Goal: Task Accomplishment & Management: Use online tool/utility

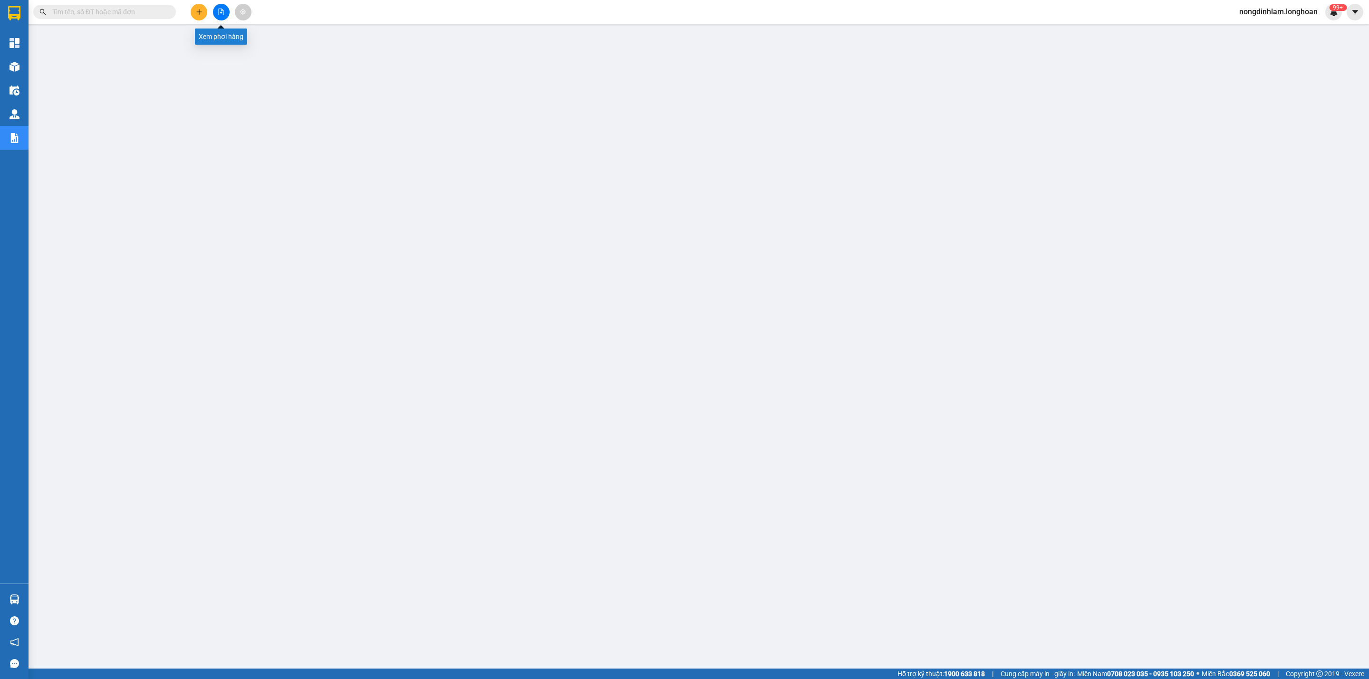
click at [224, 13] on button at bounding box center [221, 12] width 17 height 17
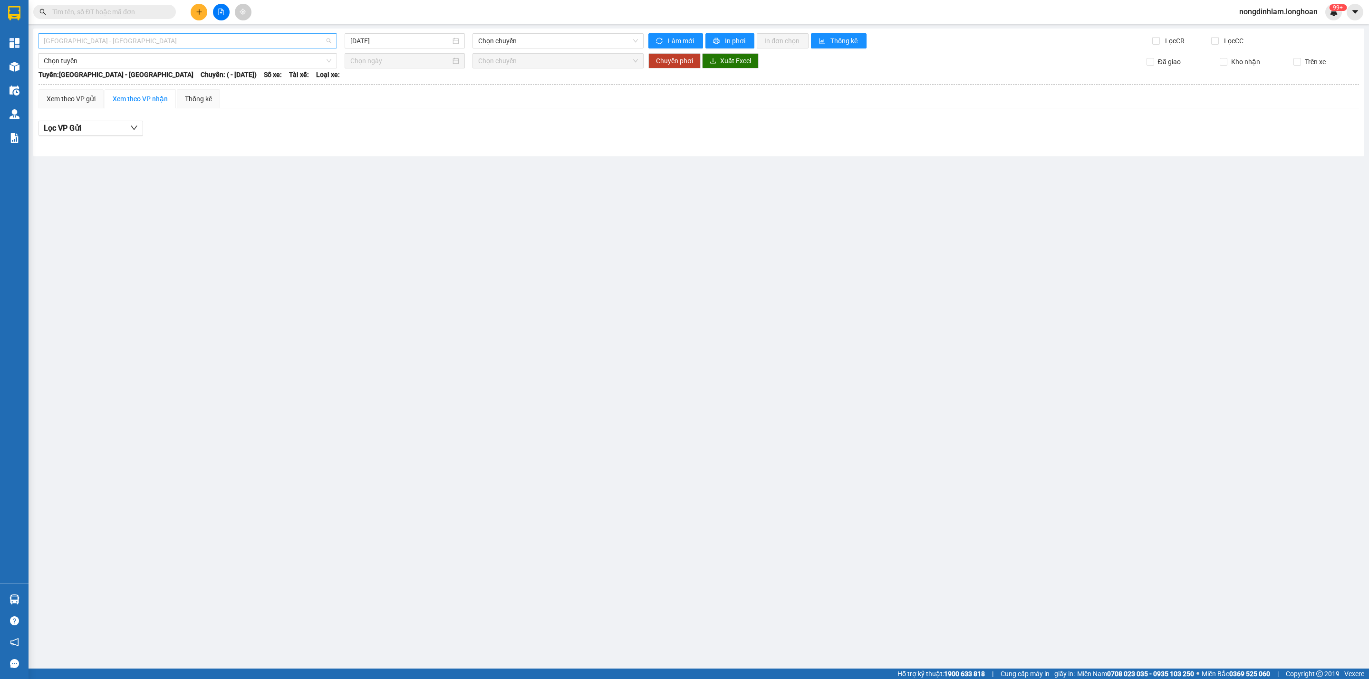
click at [164, 39] on span "[GEOGRAPHIC_DATA] - [GEOGRAPHIC_DATA]" at bounding box center [188, 41] width 288 height 14
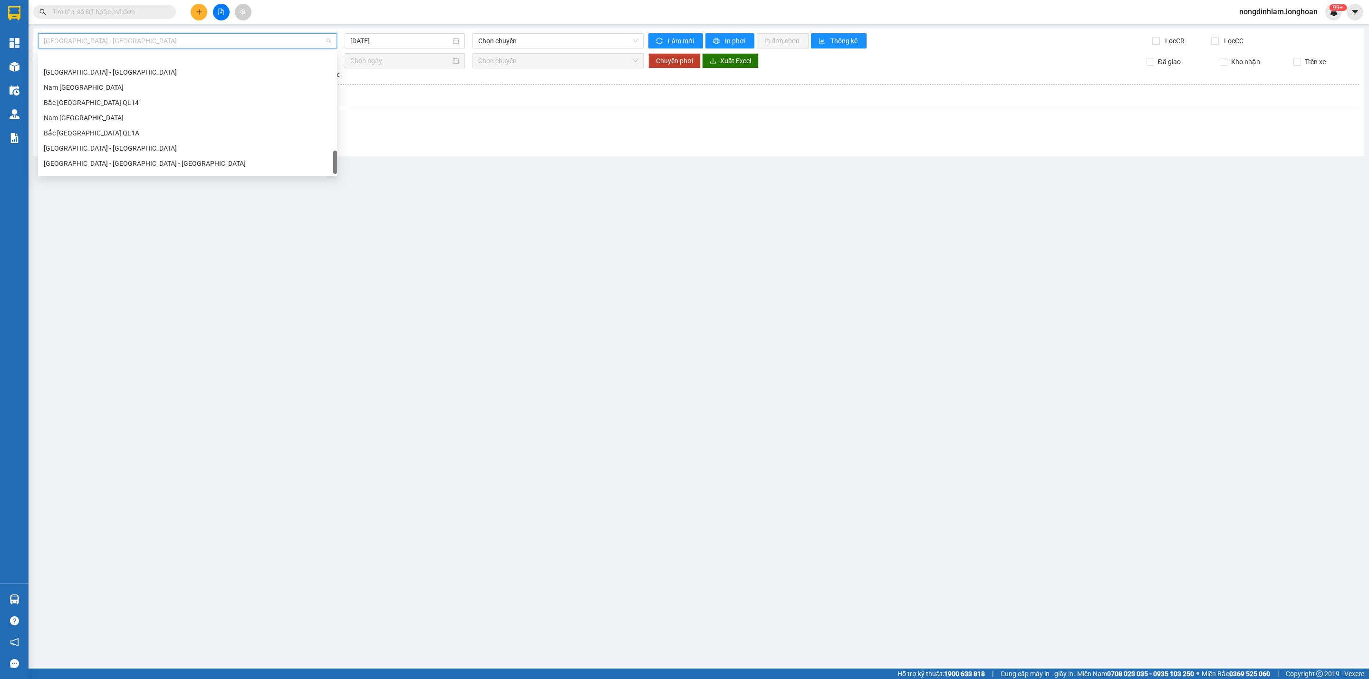
scroll to position [669, 0]
click at [120, 105] on div "Bắc [GEOGRAPHIC_DATA] QL1A" at bounding box center [188, 106] width 288 height 10
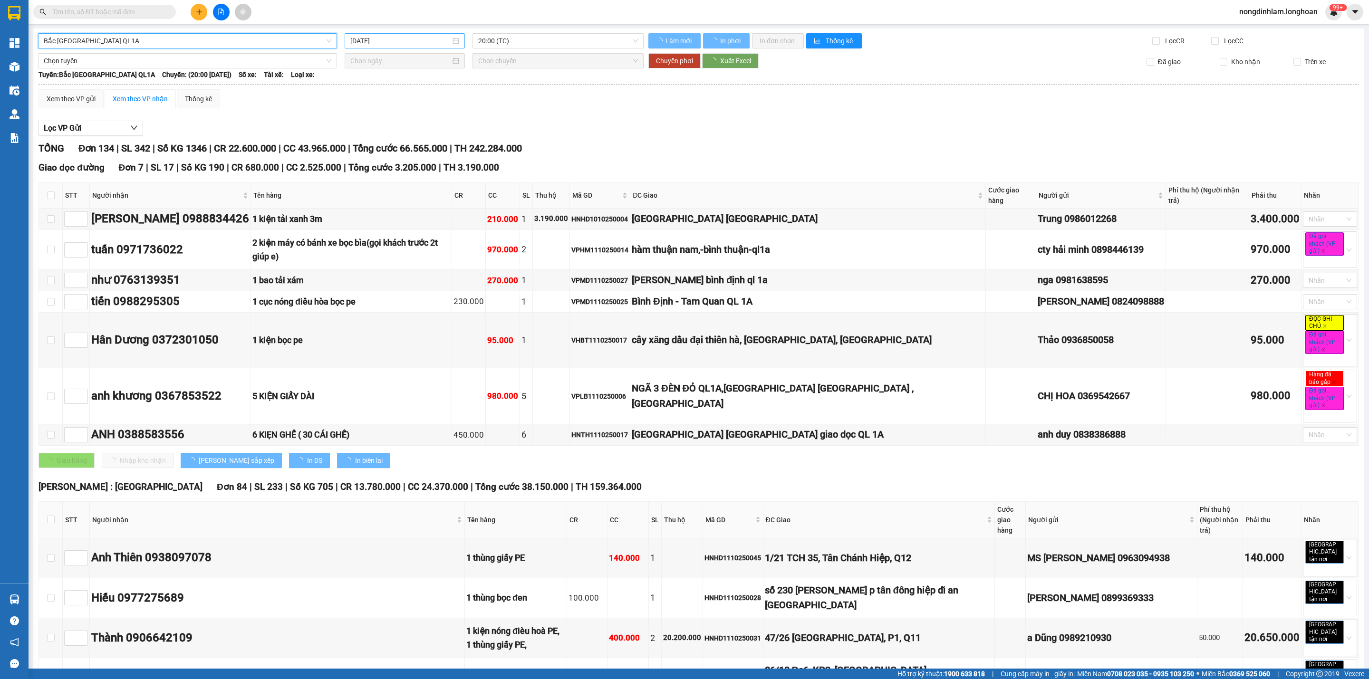
click at [421, 38] on input "[DATE]" at bounding box center [400, 41] width 100 height 10
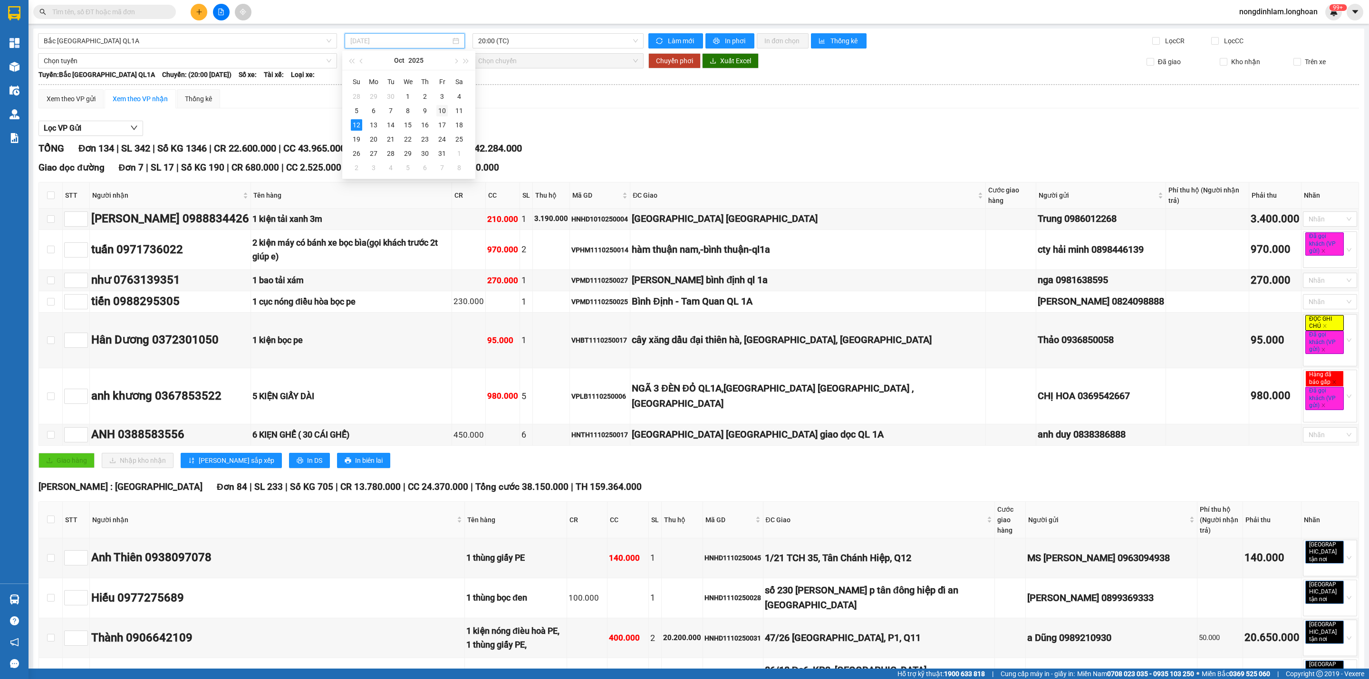
click at [442, 107] on div "10" at bounding box center [441, 110] width 11 height 11
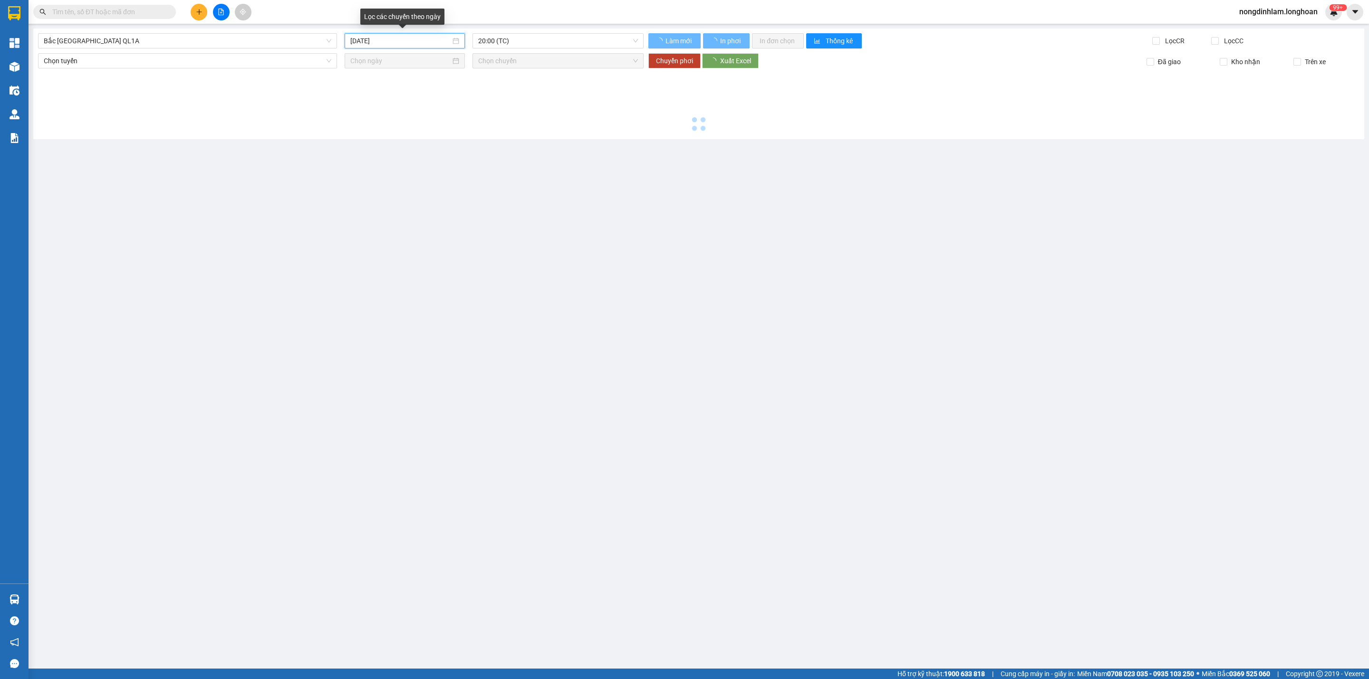
type input "[DATE]"
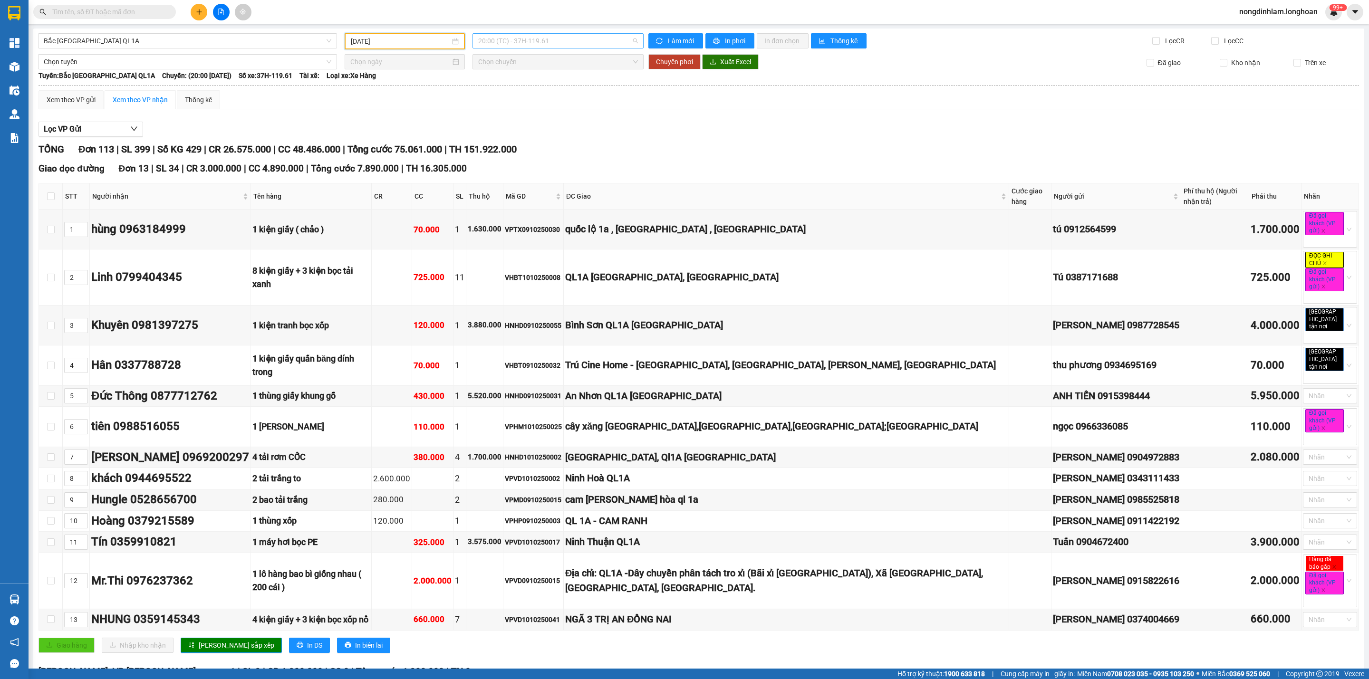
click at [562, 45] on span "20:00 (TC) - 37H-119.61" at bounding box center [558, 41] width 160 height 14
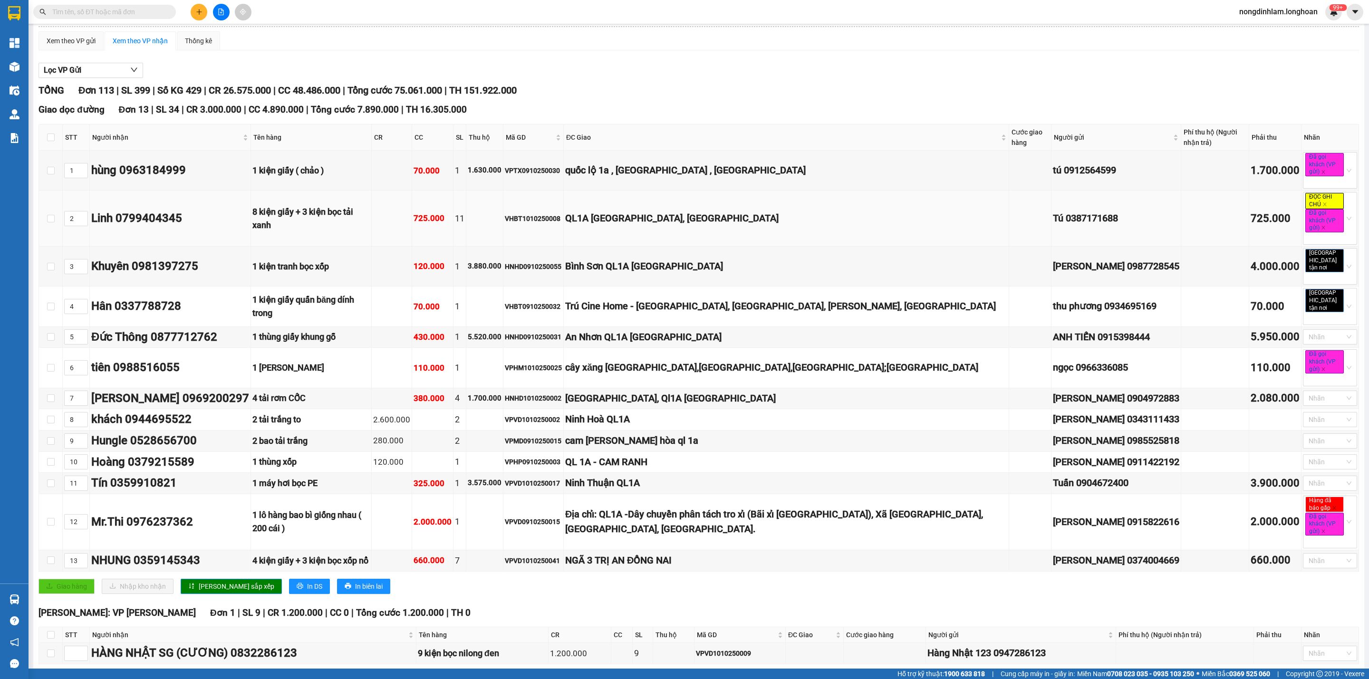
scroll to position [71, 0]
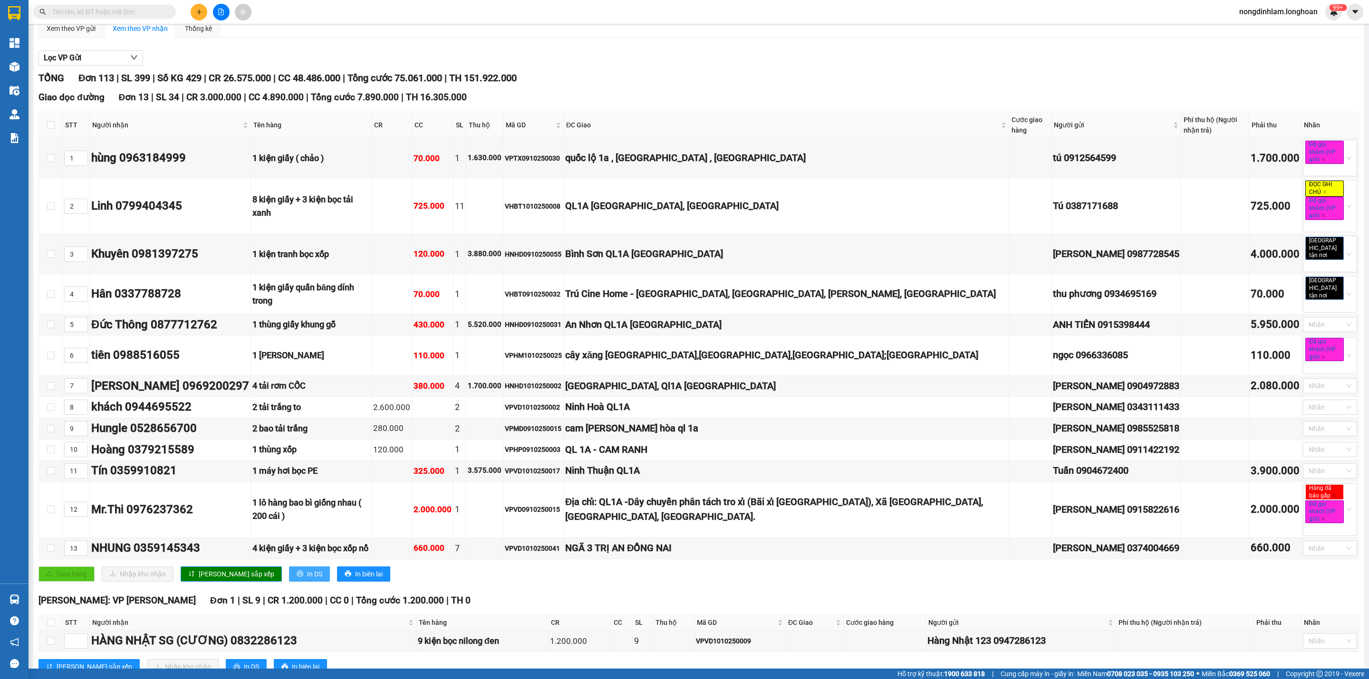
click at [289, 580] on button "In DS" at bounding box center [309, 574] width 41 height 15
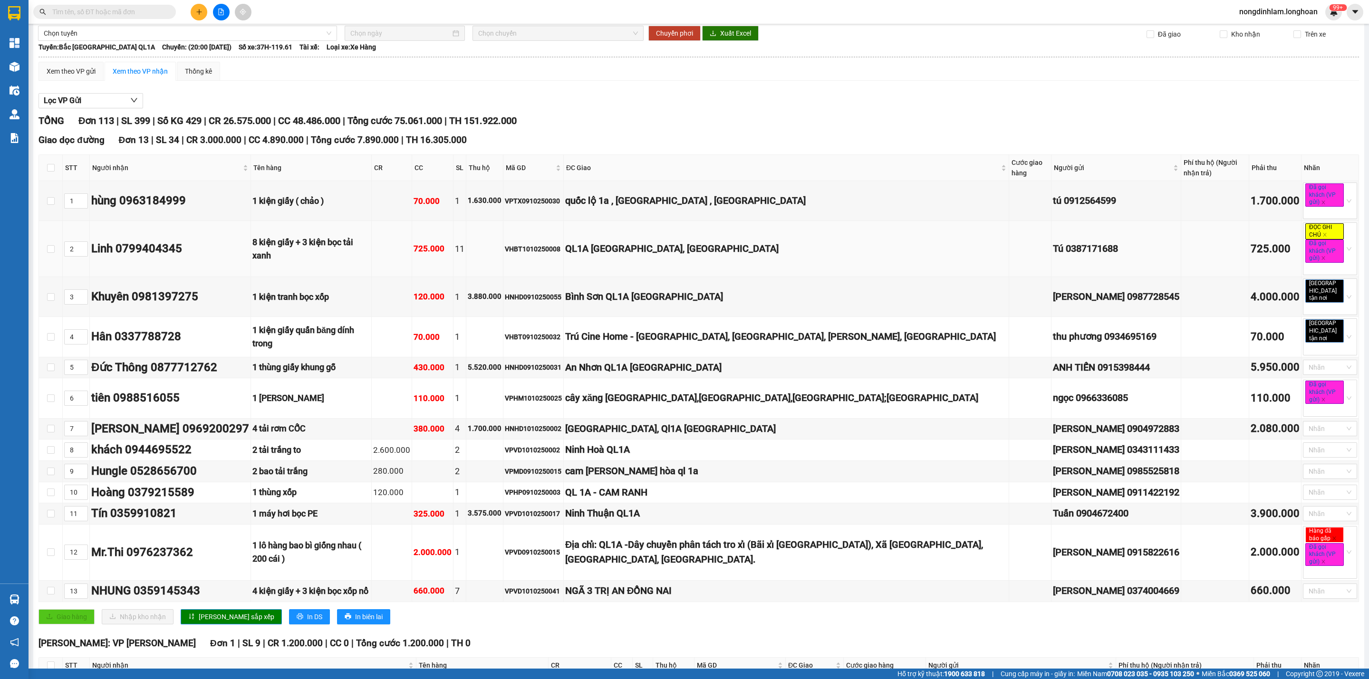
scroll to position [0, 0]
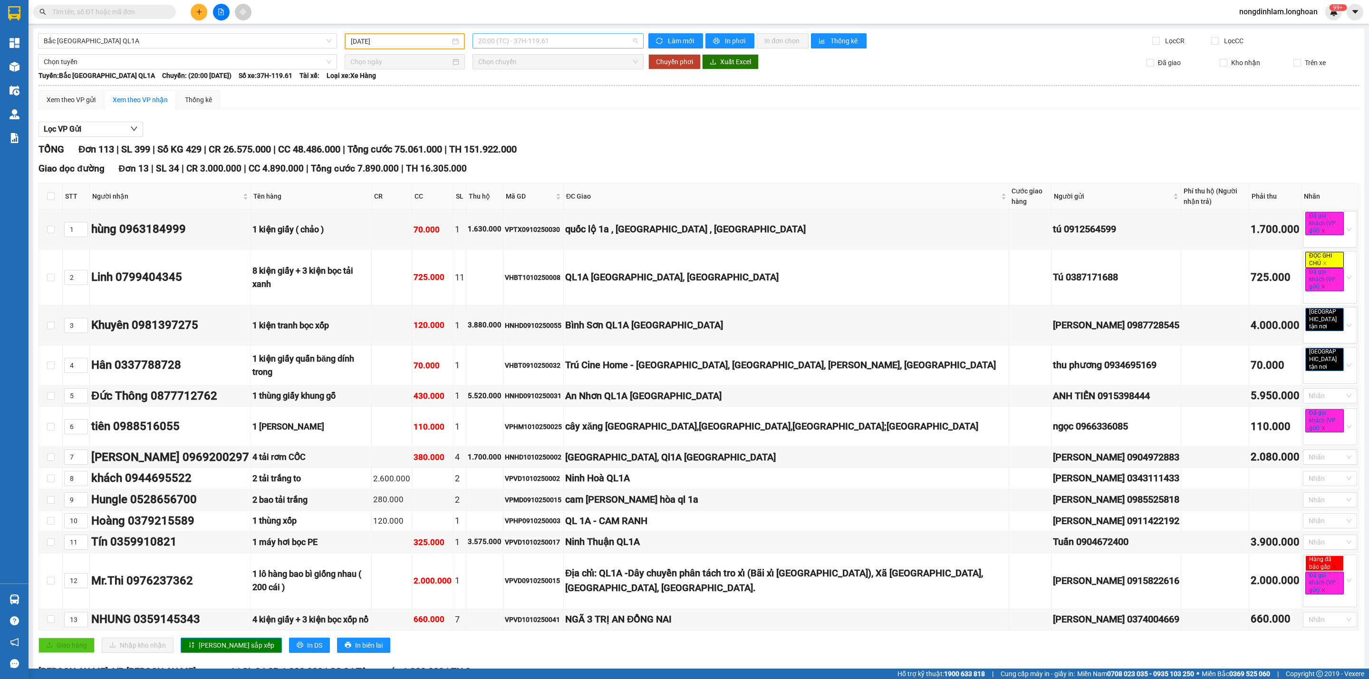
click at [533, 40] on span "20:00 (TC) - 37H-119.61" at bounding box center [558, 41] width 160 height 14
click at [540, 96] on div "23:00 (TC) - 29K-024.94" at bounding box center [512, 90] width 86 height 15
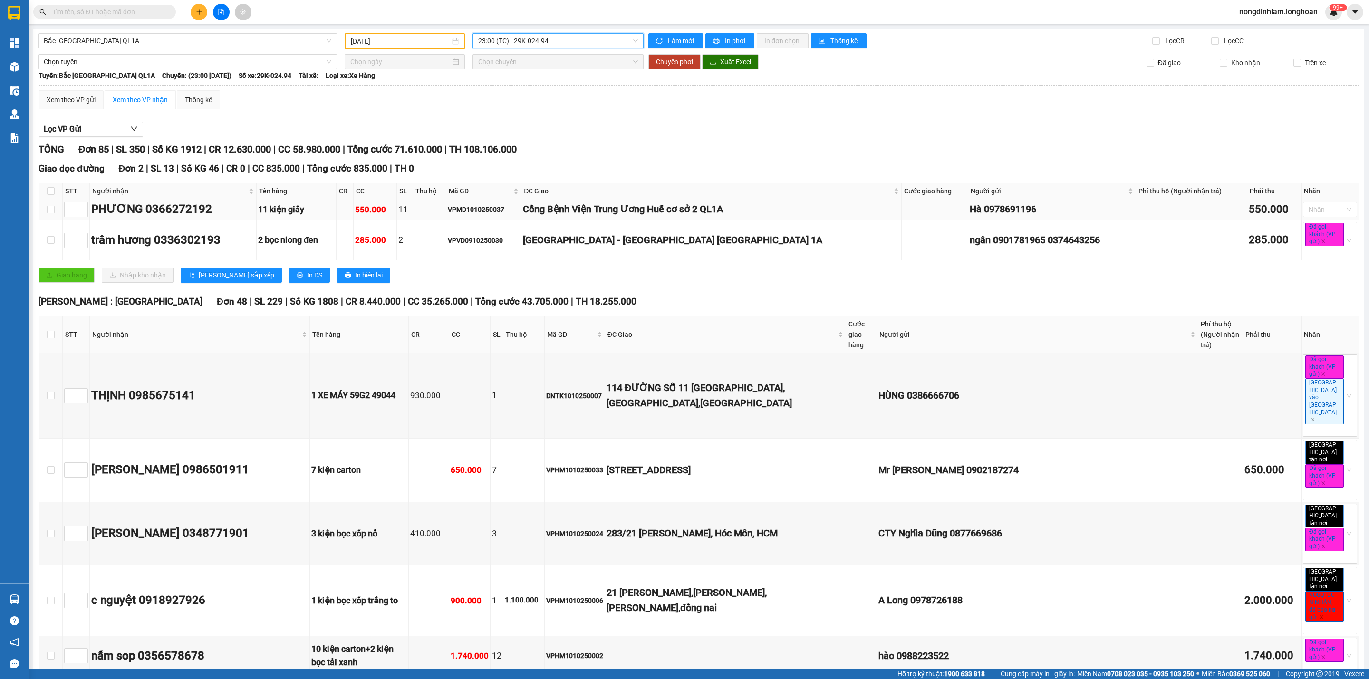
click at [519, 210] on div "VPMD1010250037" at bounding box center [484, 209] width 72 height 10
copy div "VPMD1010250037"
click at [155, 9] on input "text" at bounding box center [108, 12] width 112 height 10
paste input "VPMD1010250037"
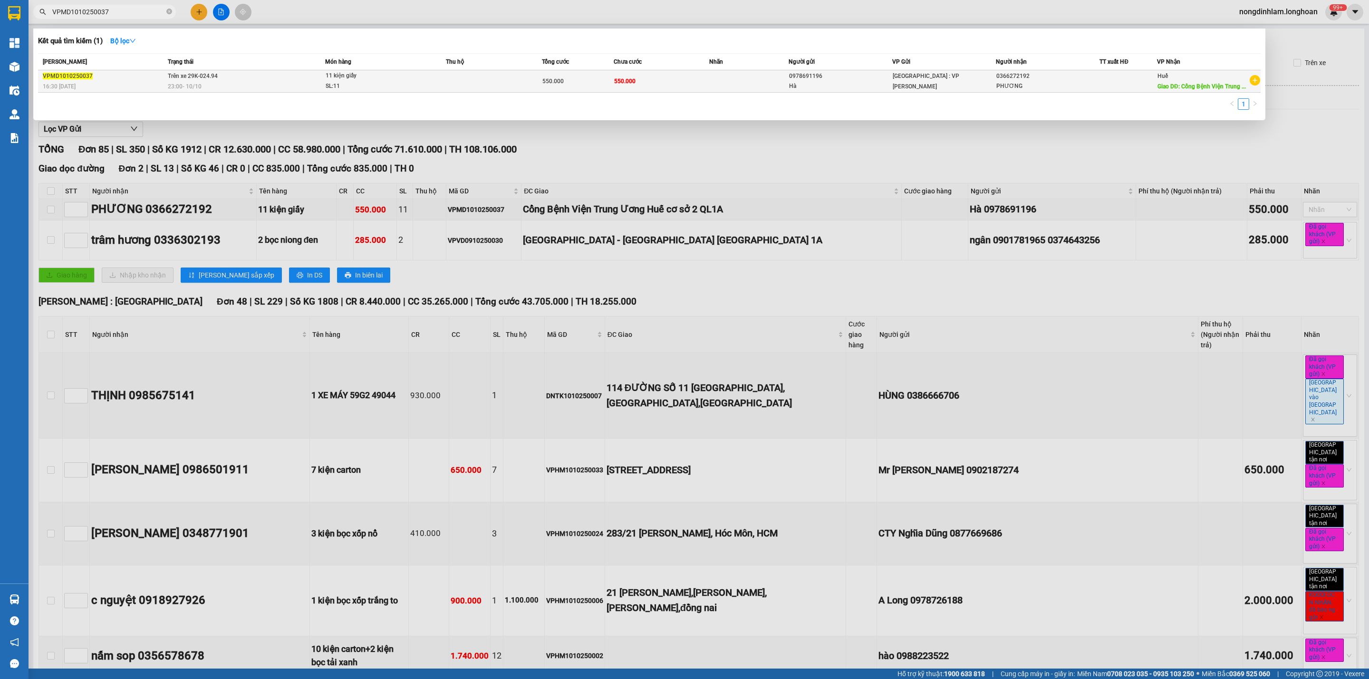
type input "VPMD1010250037"
click at [239, 85] on div "23:00 [DATE]" at bounding box center [246, 86] width 156 height 10
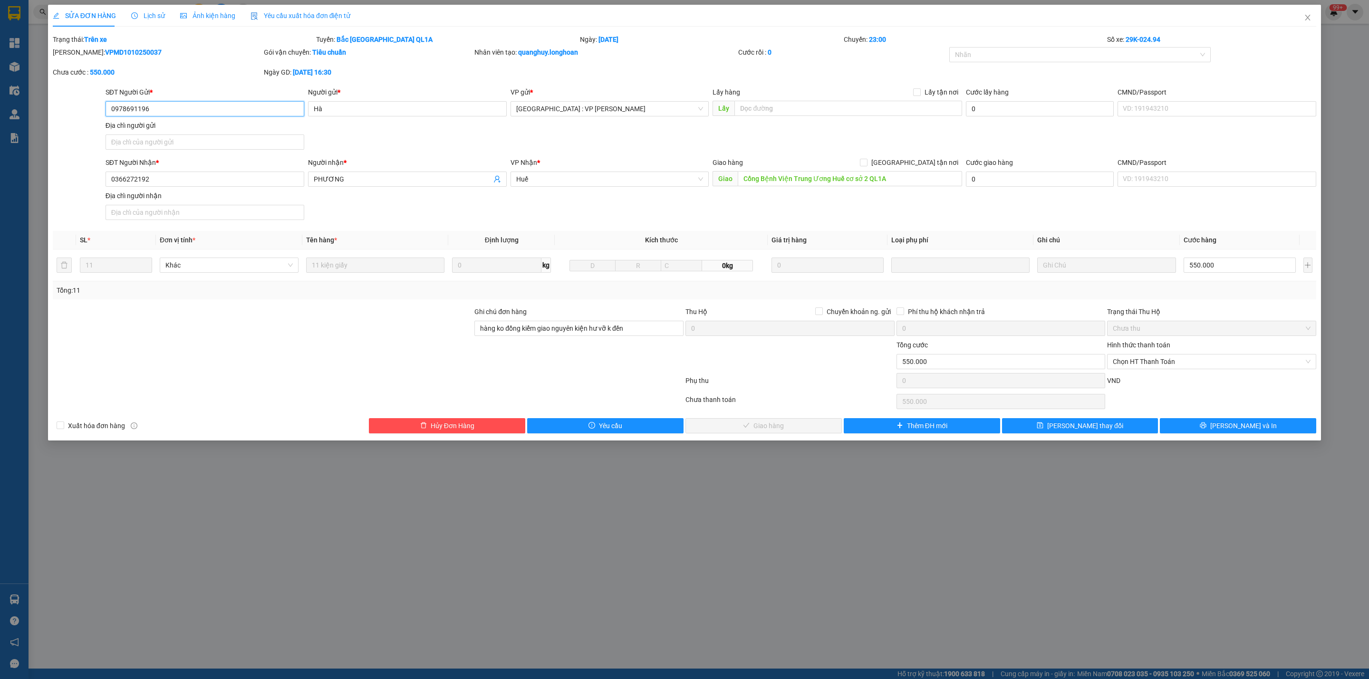
type input "0978691196"
type input "Hà"
type input "0366272192"
type input "PHƯƠNG"
type input "Cổng Bệnh Viện Trung Ương Huế cơ sở 2 QL1A"
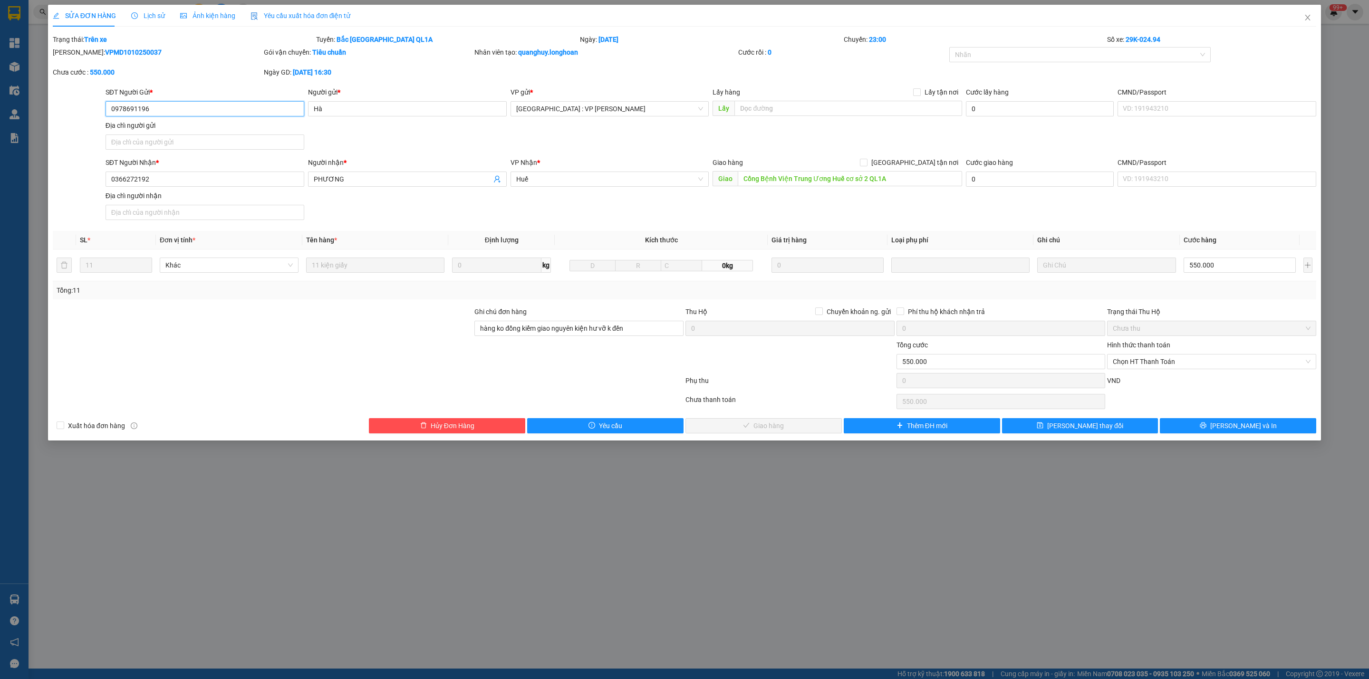
type input "hàng ko đồng kiểm giao nguyên kiện hư vỡ k đền"
type input "0"
type input "550.000"
click at [1235, 430] on span "[PERSON_NAME] và In" at bounding box center [1243, 426] width 67 height 10
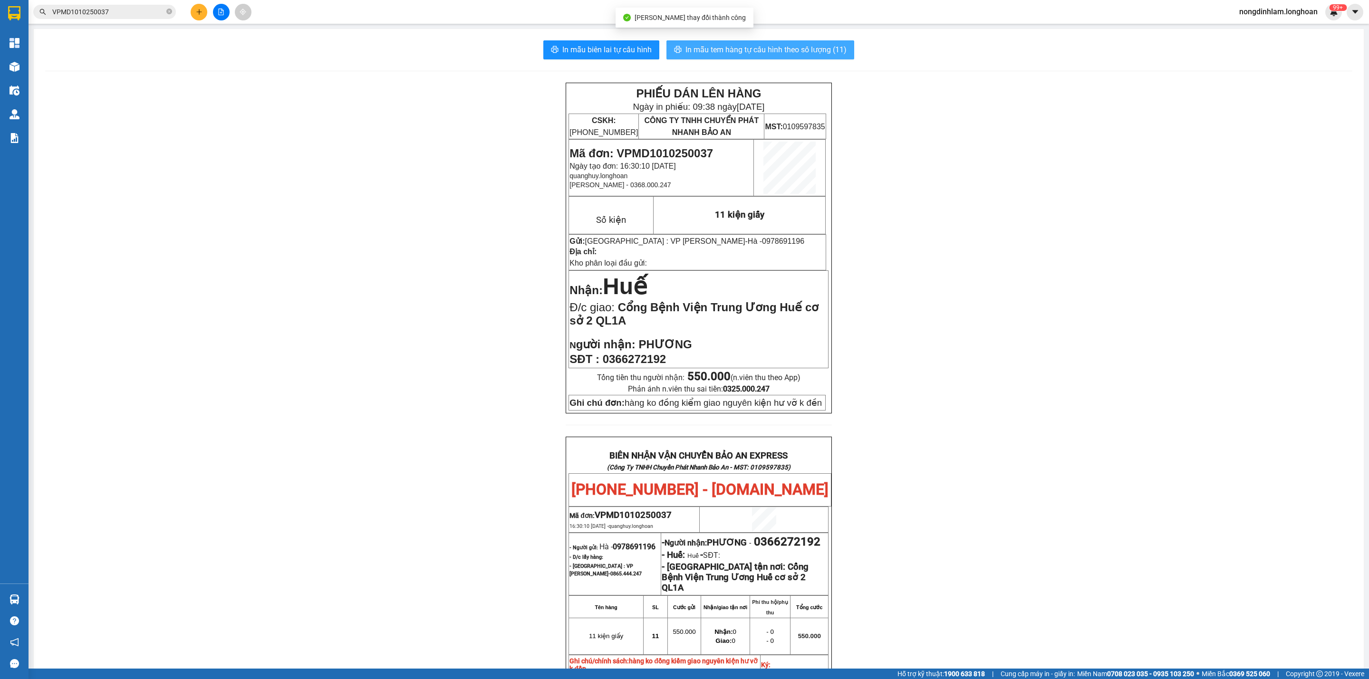
click at [725, 53] on span "In mẫu tem hàng tự cấu hình theo số lượng (11)" at bounding box center [765, 50] width 161 height 12
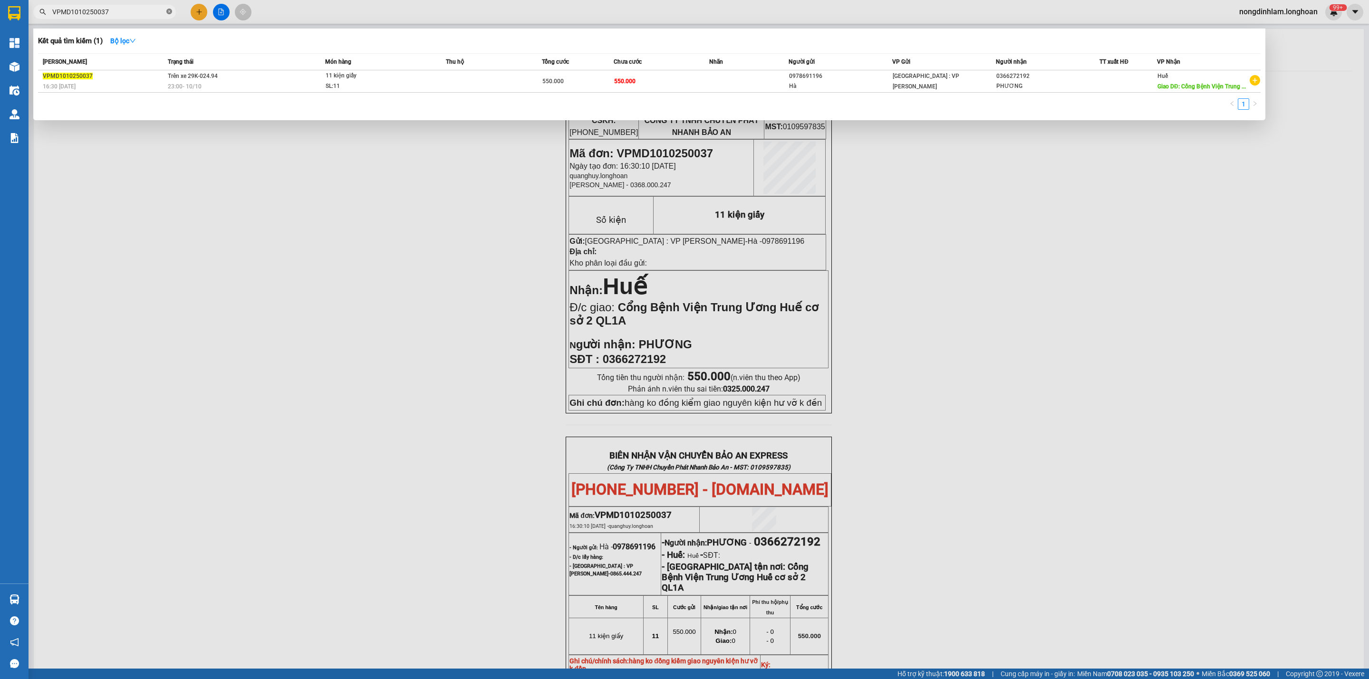
click at [170, 14] on icon "close-circle" at bounding box center [169, 12] width 6 height 6
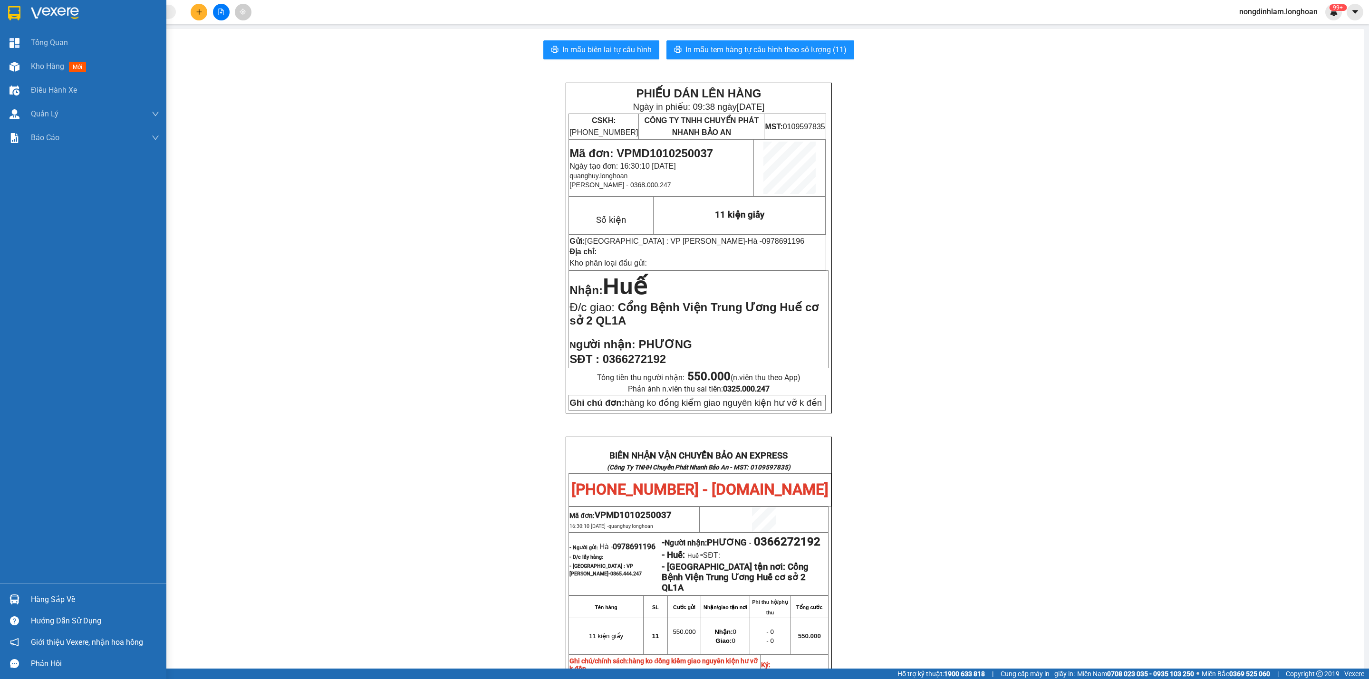
click at [0, 20] on div at bounding box center [83, 15] width 166 height 31
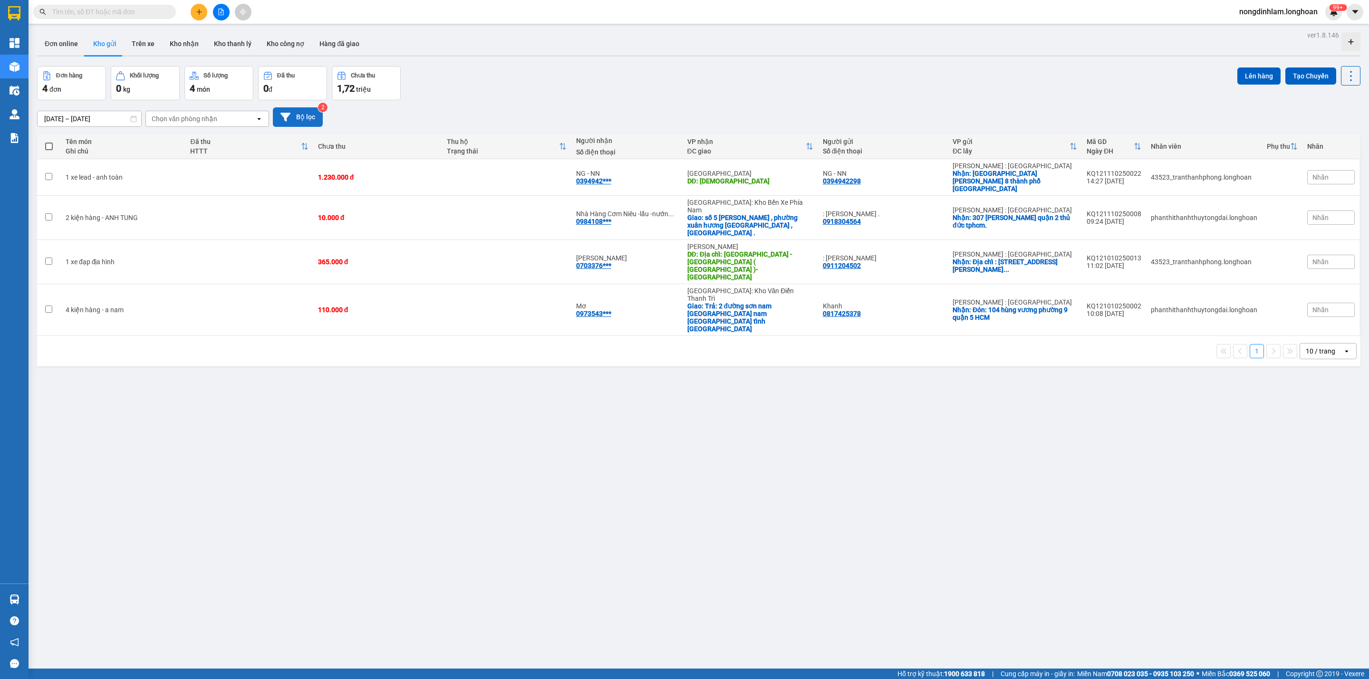
click at [308, 118] on button "Bộ lọc" at bounding box center [298, 116] width 50 height 19
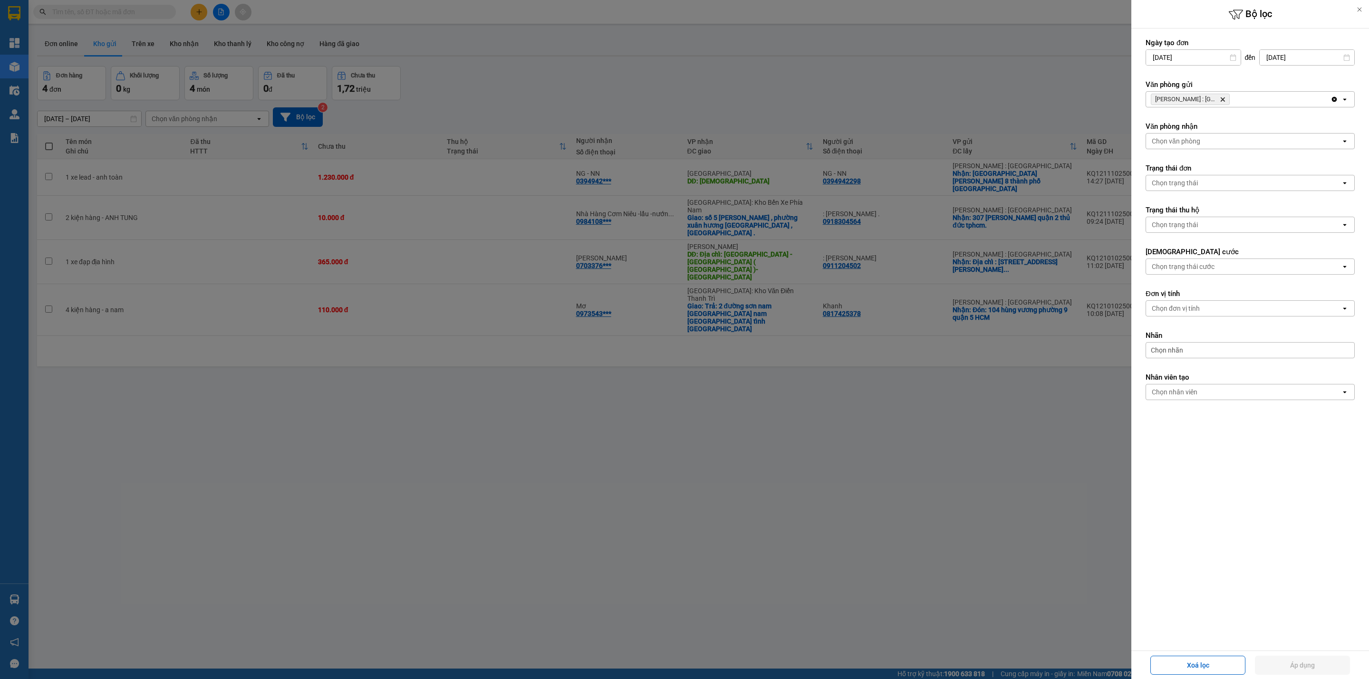
click at [1224, 100] on icon "Delete" at bounding box center [1223, 99] width 6 height 6
click at [1224, 100] on div "Chọn văn phòng" at bounding box center [1243, 99] width 195 height 15
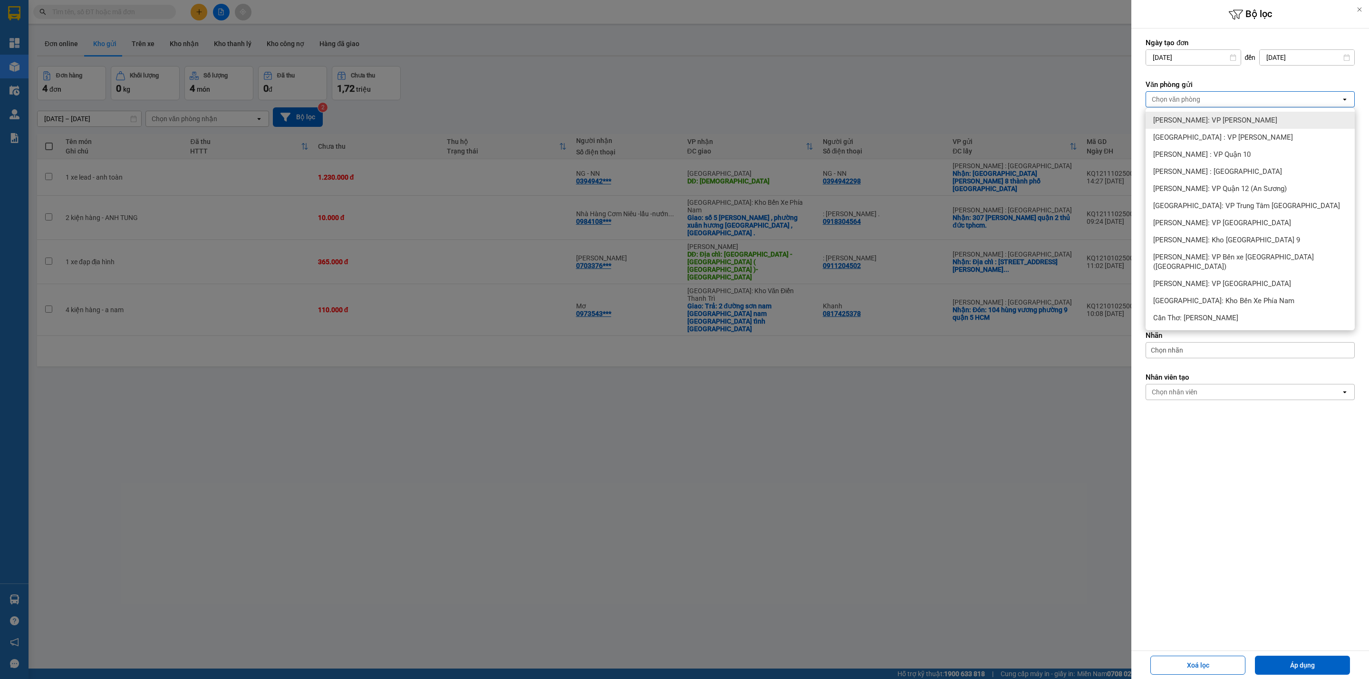
click at [1224, 100] on div "Chọn văn phòng" at bounding box center [1243, 99] width 195 height 15
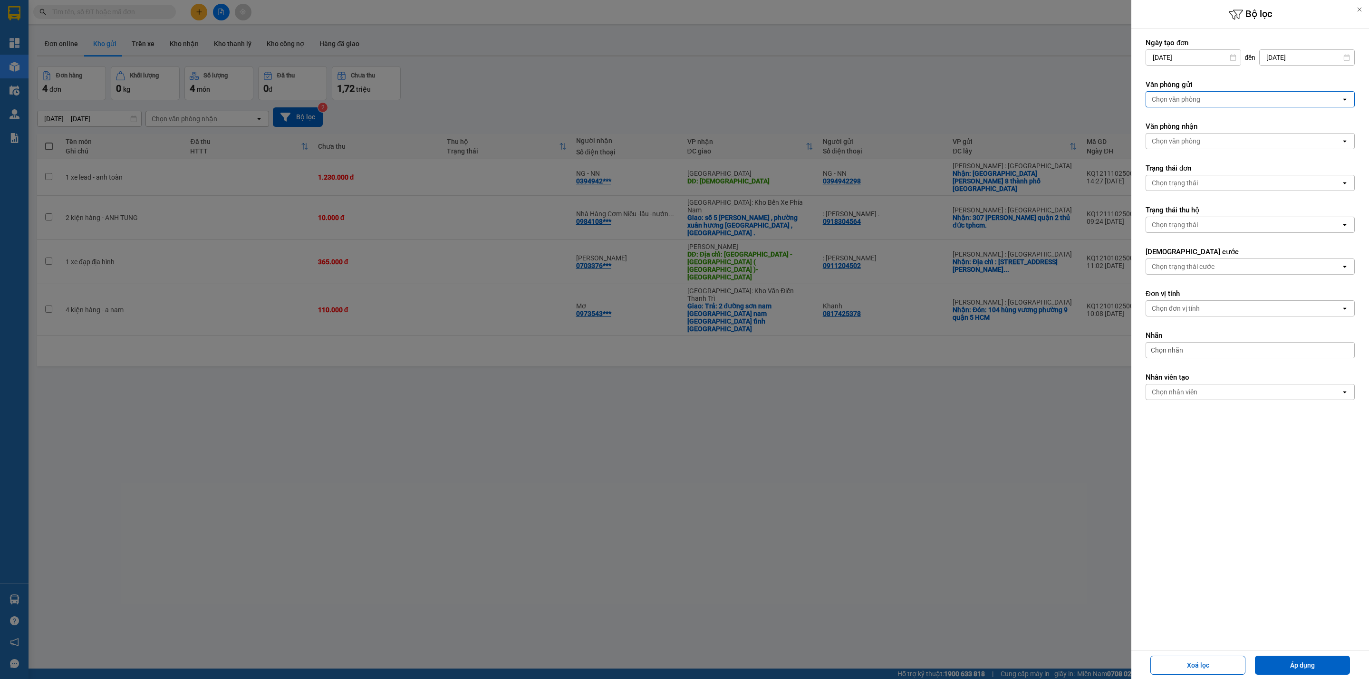
click at [706, 92] on div at bounding box center [684, 339] width 1369 height 679
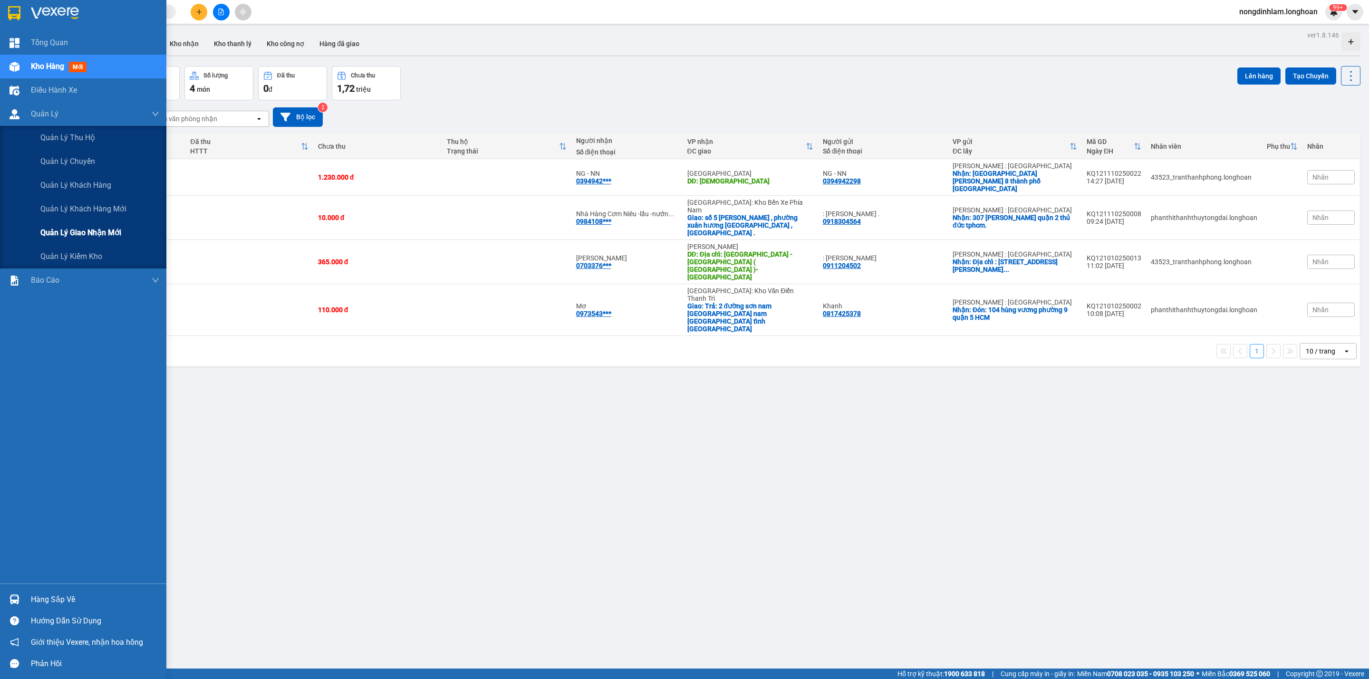
click at [107, 224] on div "Quản lý giao nhận mới" at bounding box center [99, 233] width 119 height 24
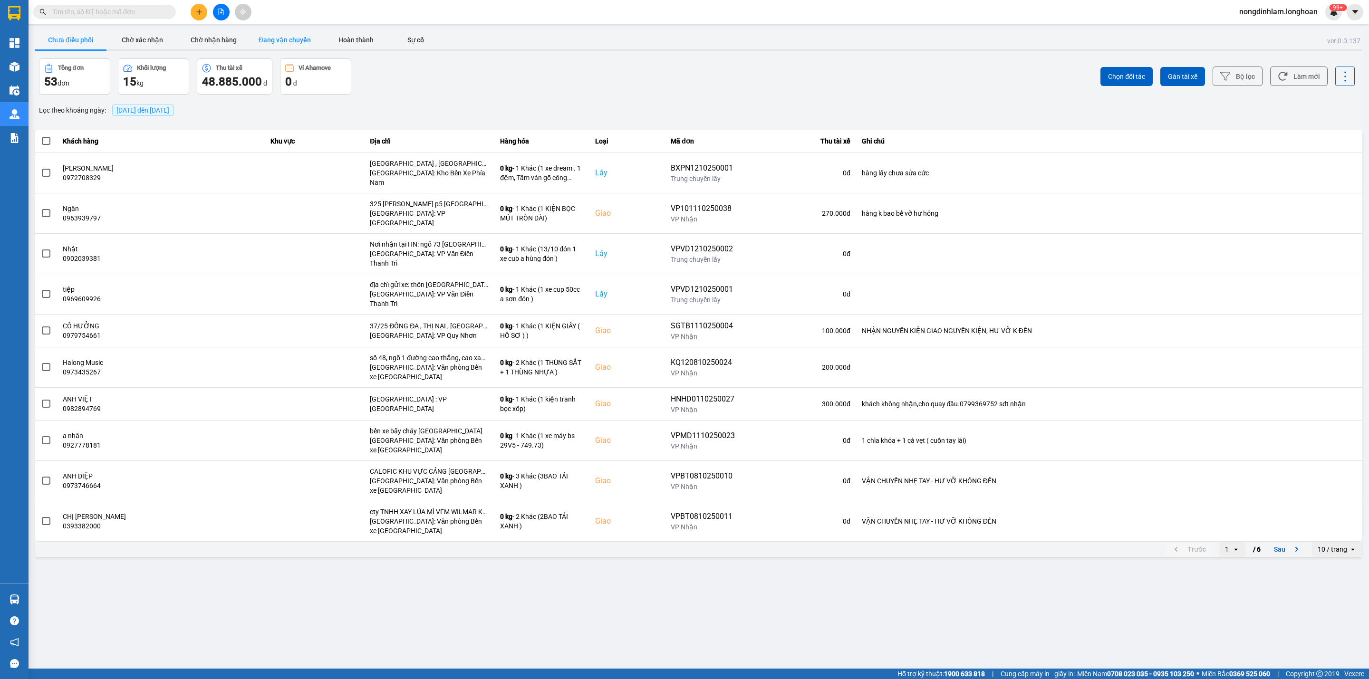
click at [300, 43] on button "Đang vận chuyển" at bounding box center [284, 39] width 71 height 19
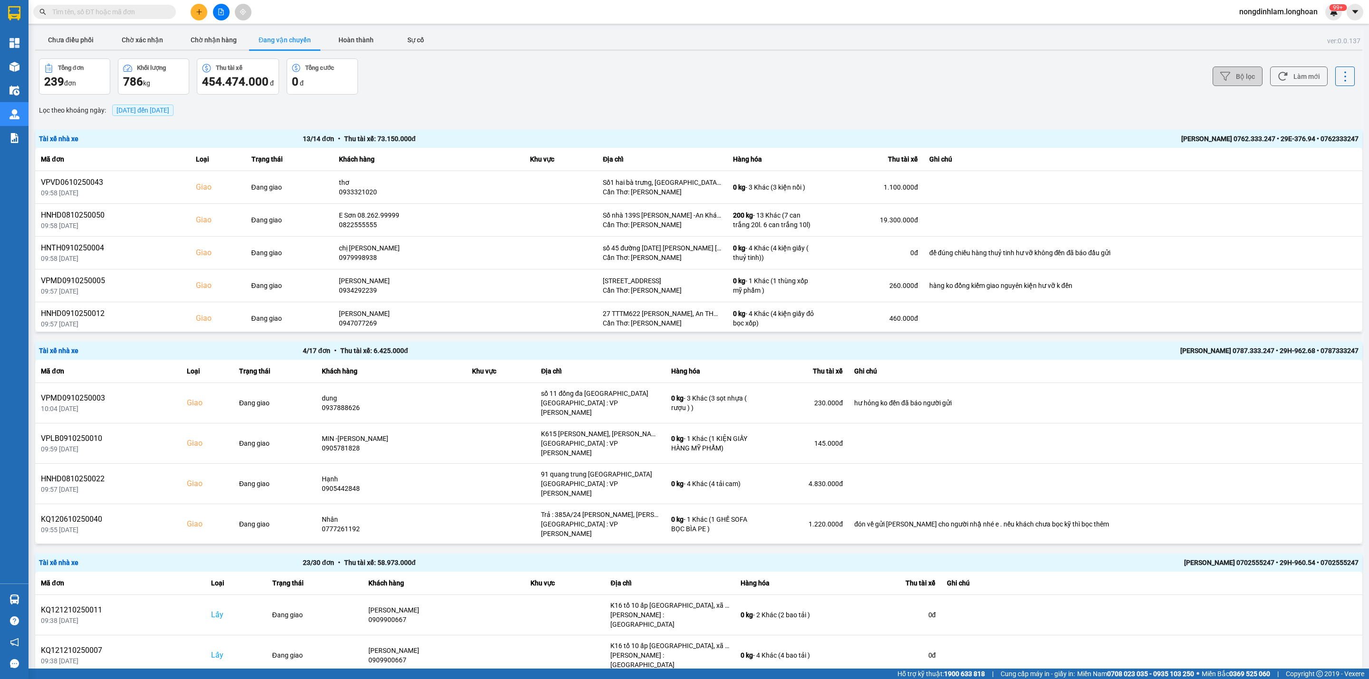
click at [1225, 70] on button "Bộ lọc" at bounding box center [1237, 76] width 50 height 19
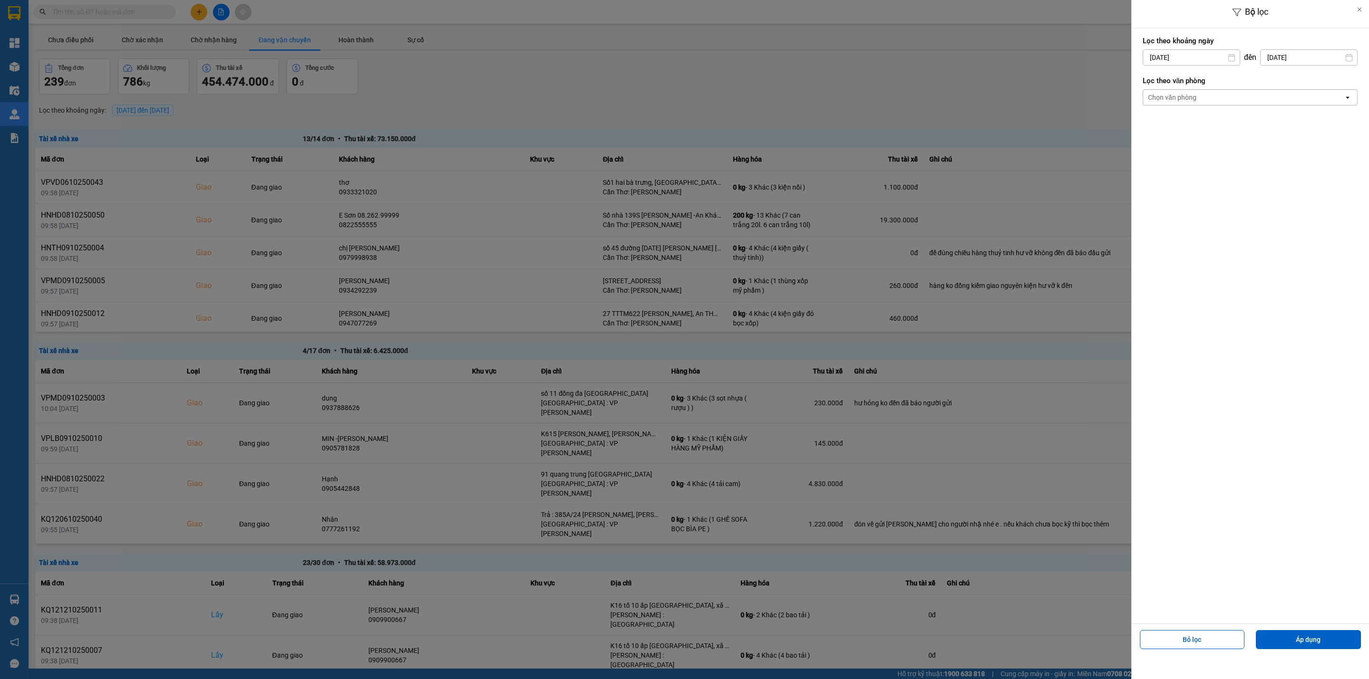
click at [1198, 56] on input "[DATE]" at bounding box center [1191, 57] width 96 height 15
click at [1186, 124] on div "1" at bounding box center [1186, 126] width 13 height 11
type input "[DATE]"
click at [1197, 98] on div "Chọn văn phòng" at bounding box center [1243, 97] width 201 height 15
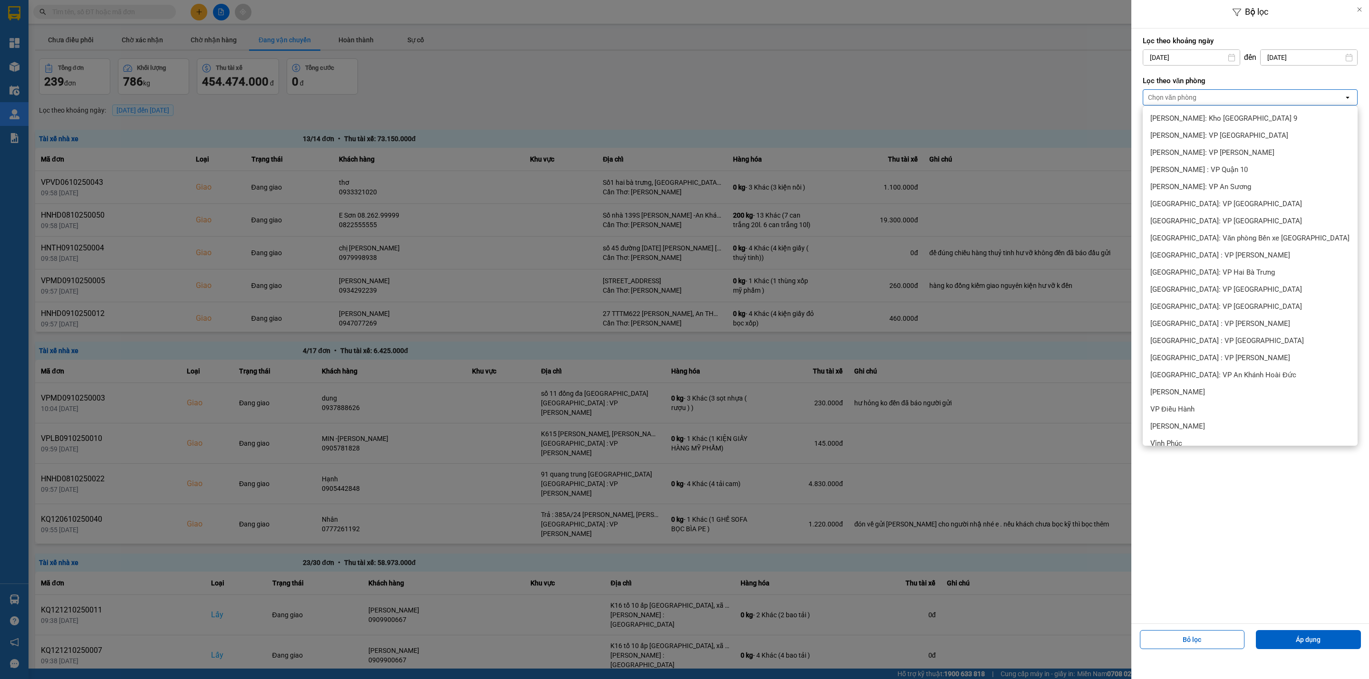
click at [1232, 541] on span "[PERSON_NAME] : [GEOGRAPHIC_DATA]" at bounding box center [1214, 546] width 129 height 10
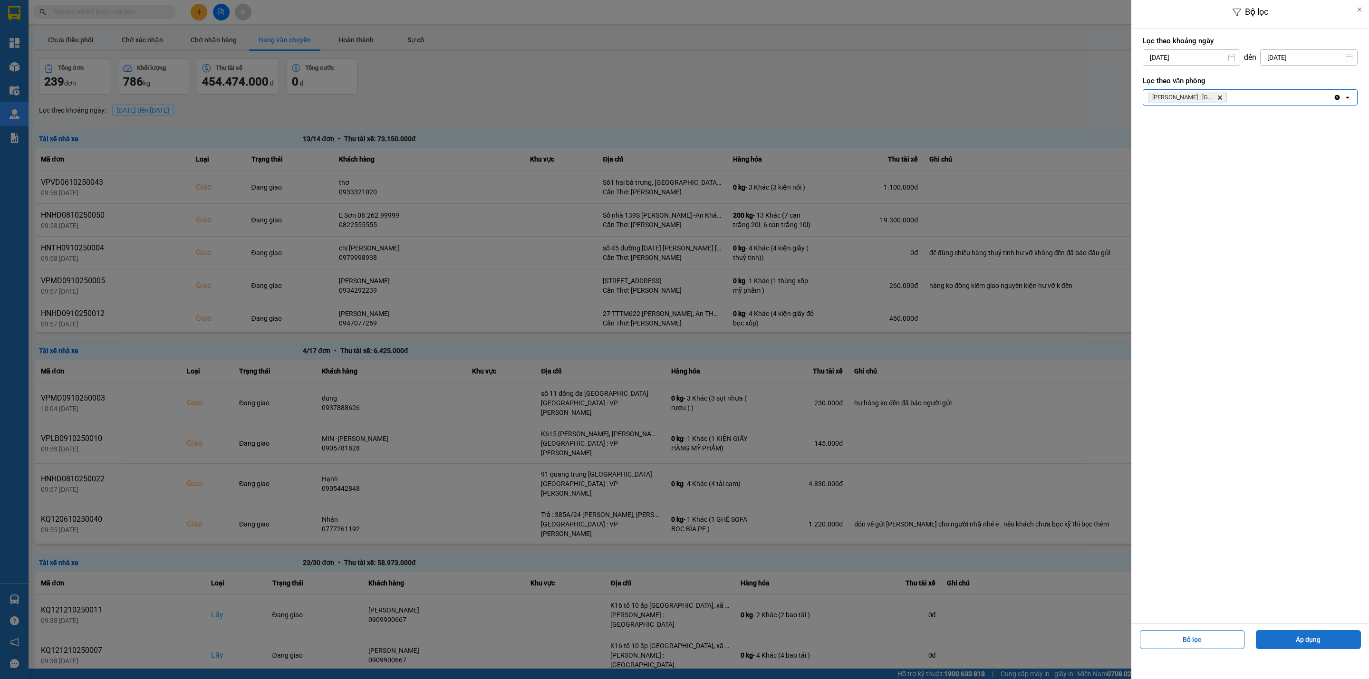
click at [1292, 637] on button "Áp dụng" at bounding box center [1308, 639] width 105 height 19
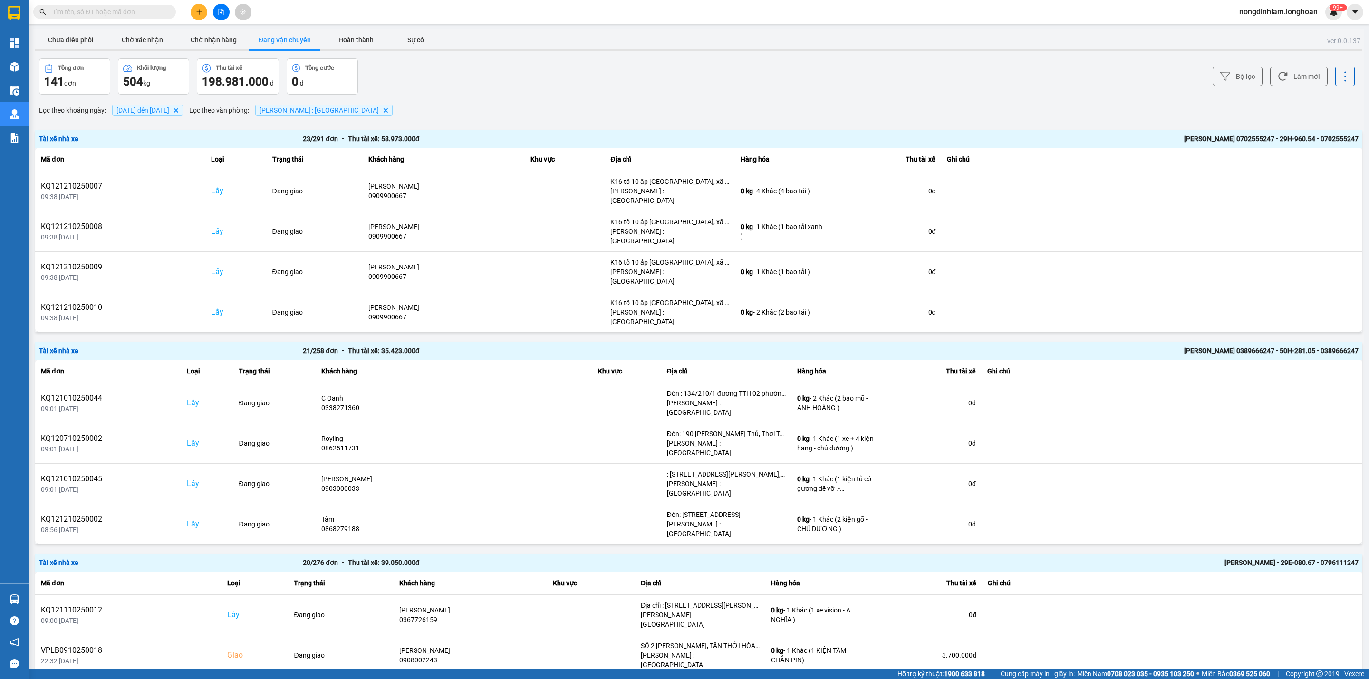
click at [311, 666] on main "ver: 0.0.137 Chưa điều phối Chờ xác nhận Chờ nhận hàng Đang vận chuyển Hoàn thà…" at bounding box center [684, 334] width 1369 height 669
drag, startPoint x: 311, startPoint y: 666, endPoint x: 324, endPoint y: 675, distance: 15.4
click at [324, 675] on section "Kết quả tìm kiếm ( 1 ) Bộ lọc Mã ĐH Trạng thái Món hàng Thu hộ Tổng cước Chưa c…" at bounding box center [684, 339] width 1369 height 679
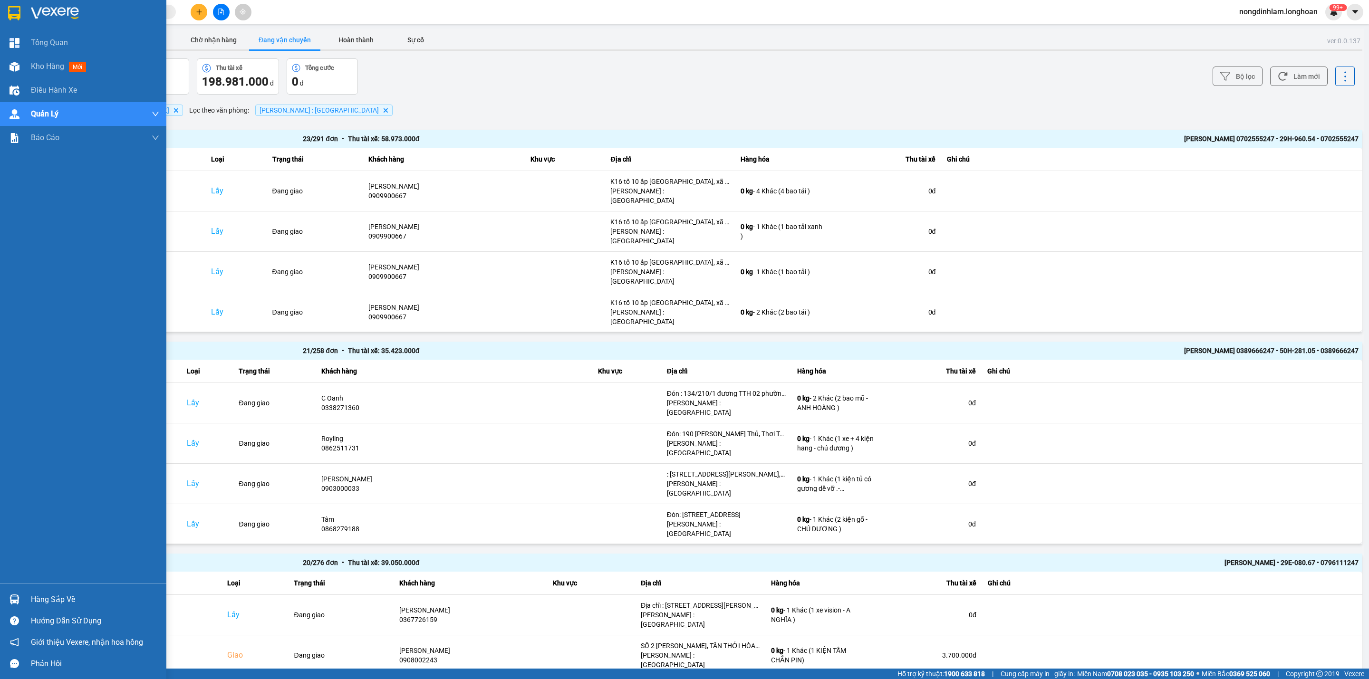
click at [17, 16] on img at bounding box center [14, 13] width 12 height 14
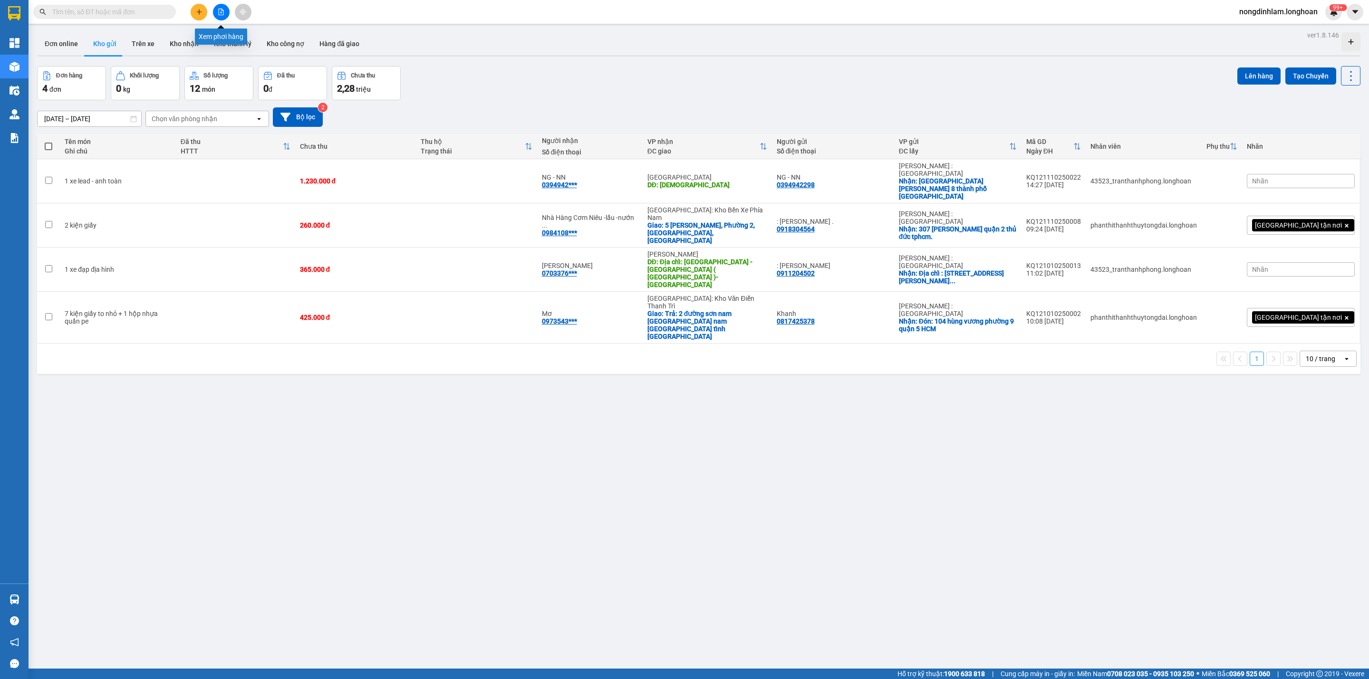
click at [218, 11] on icon "file-add" at bounding box center [221, 12] width 7 height 7
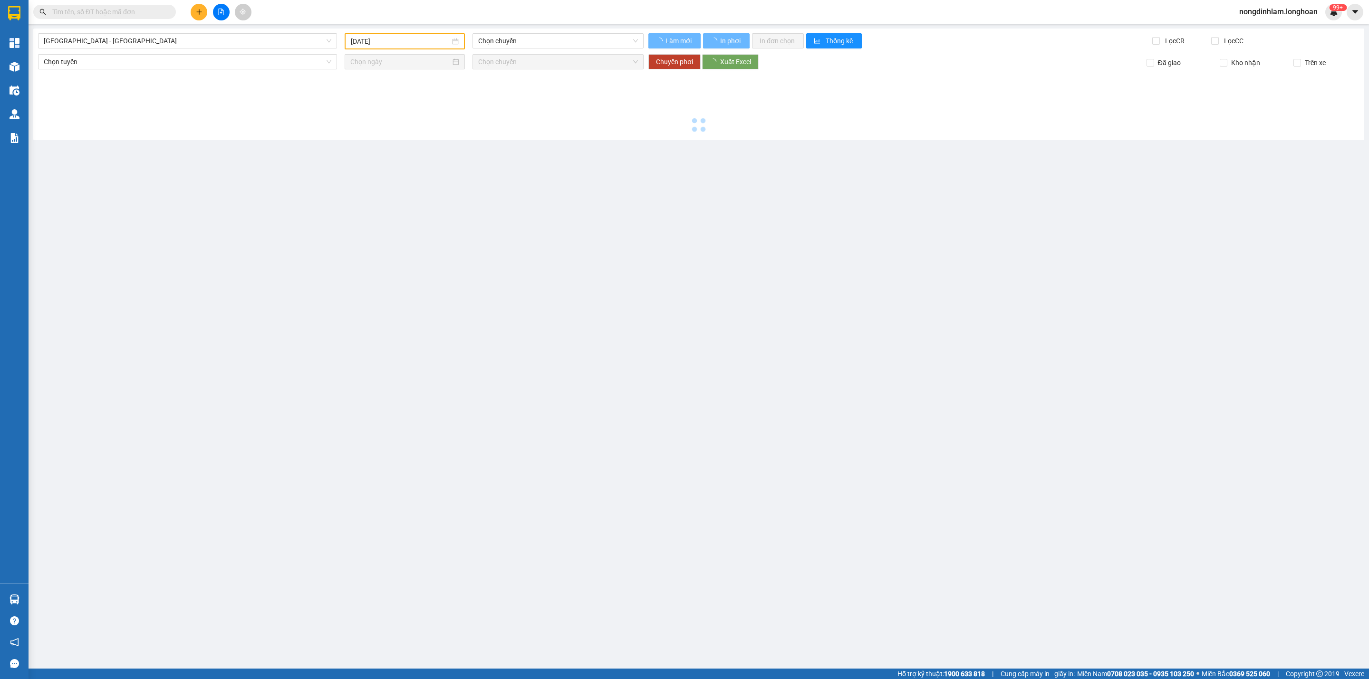
type input "[DATE]"
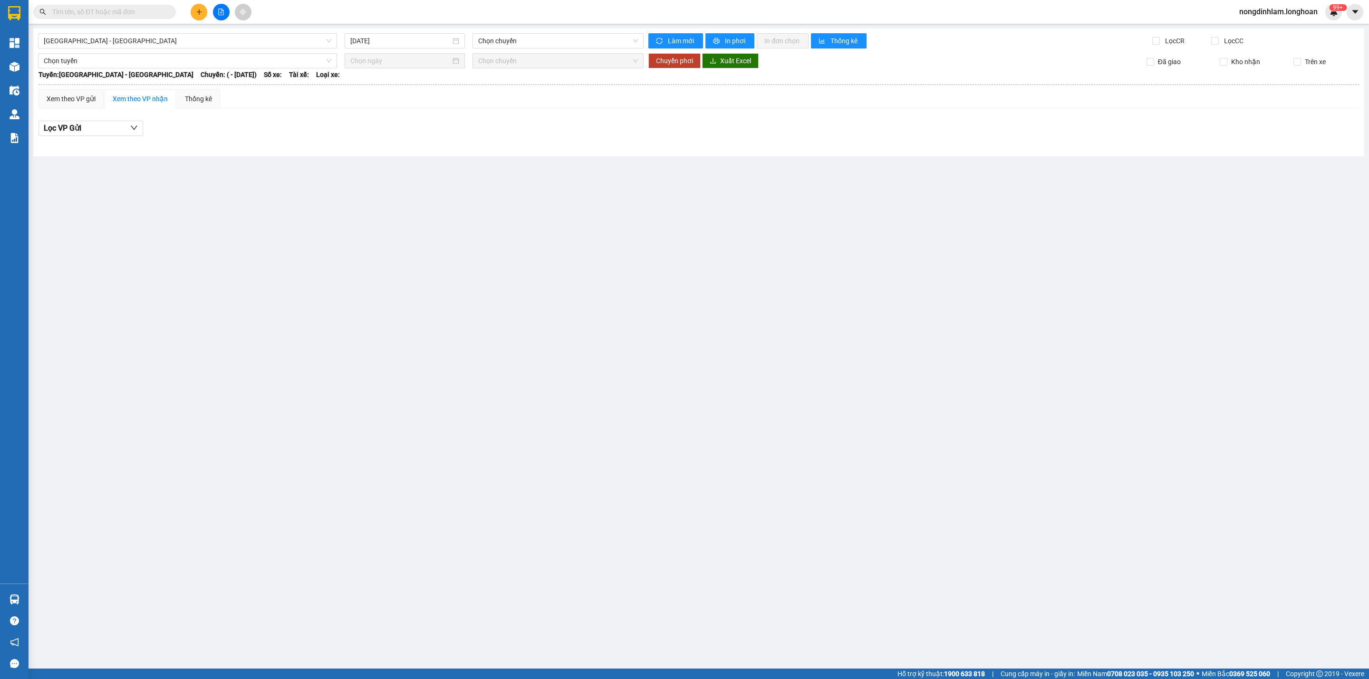
drag, startPoint x: 459, startPoint y: 230, endPoint x: 438, endPoint y: 214, distance: 26.8
click at [458, 231] on main "[GEOGRAPHIC_DATA] - [GEOGRAPHIC_DATA] [DATE] Chọn chuyến Làm mới In phơi In đơn…" at bounding box center [684, 334] width 1369 height 669
click at [284, 56] on span "Chọn tuyến" at bounding box center [188, 61] width 288 height 14
click at [272, 38] on span "[GEOGRAPHIC_DATA] - [GEOGRAPHIC_DATA]" at bounding box center [188, 41] width 288 height 14
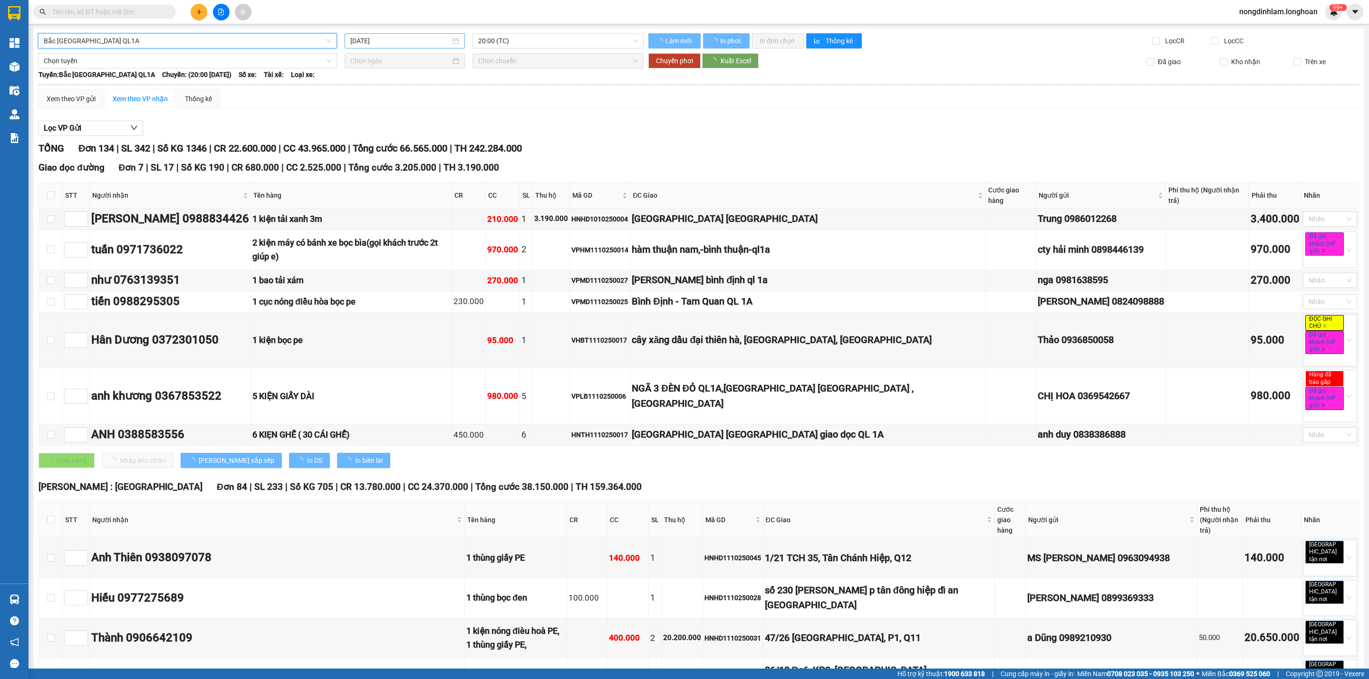
click at [415, 39] on input "[DATE]" at bounding box center [400, 41] width 100 height 10
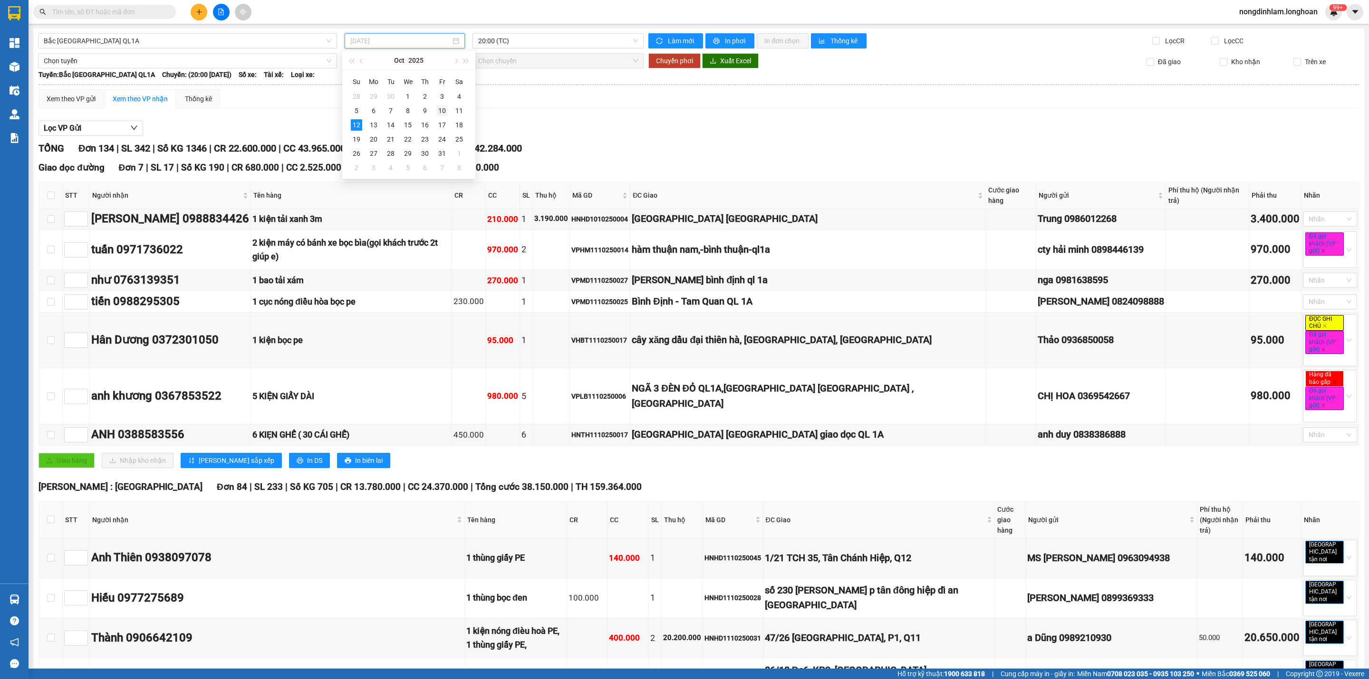
click at [441, 111] on div "10" at bounding box center [441, 110] width 11 height 11
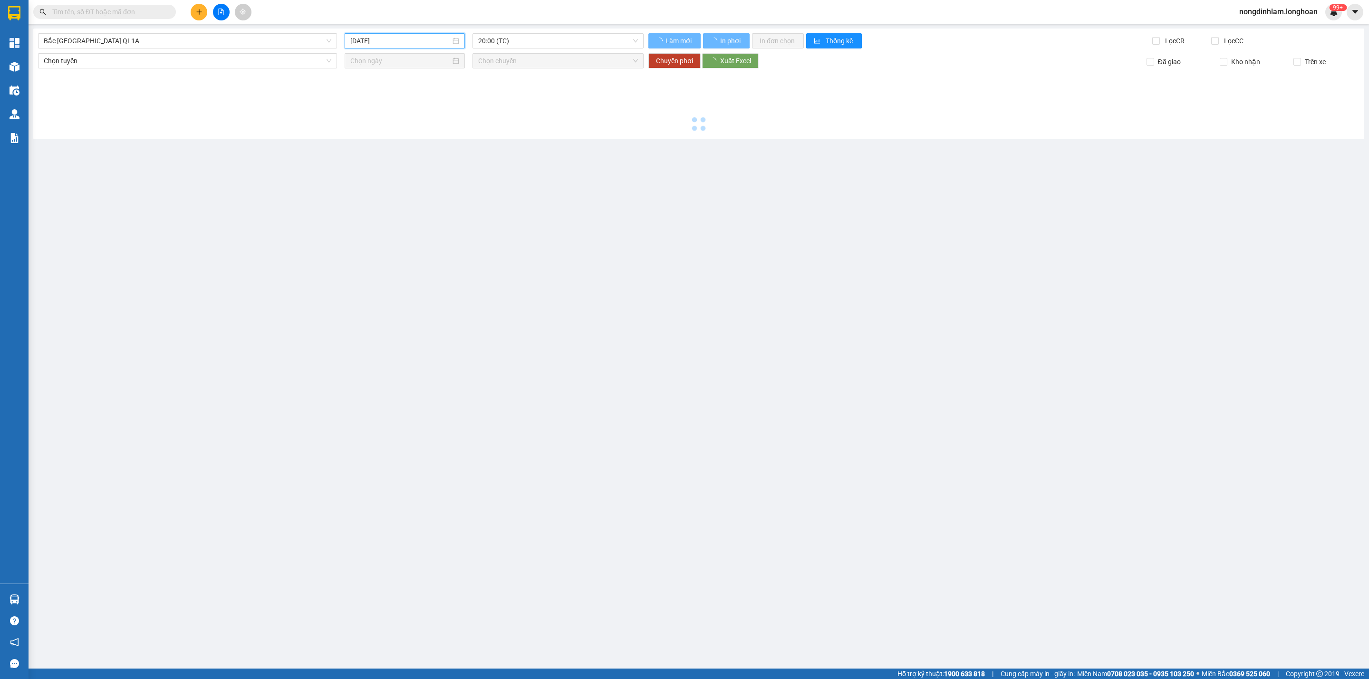
type input "[DATE]"
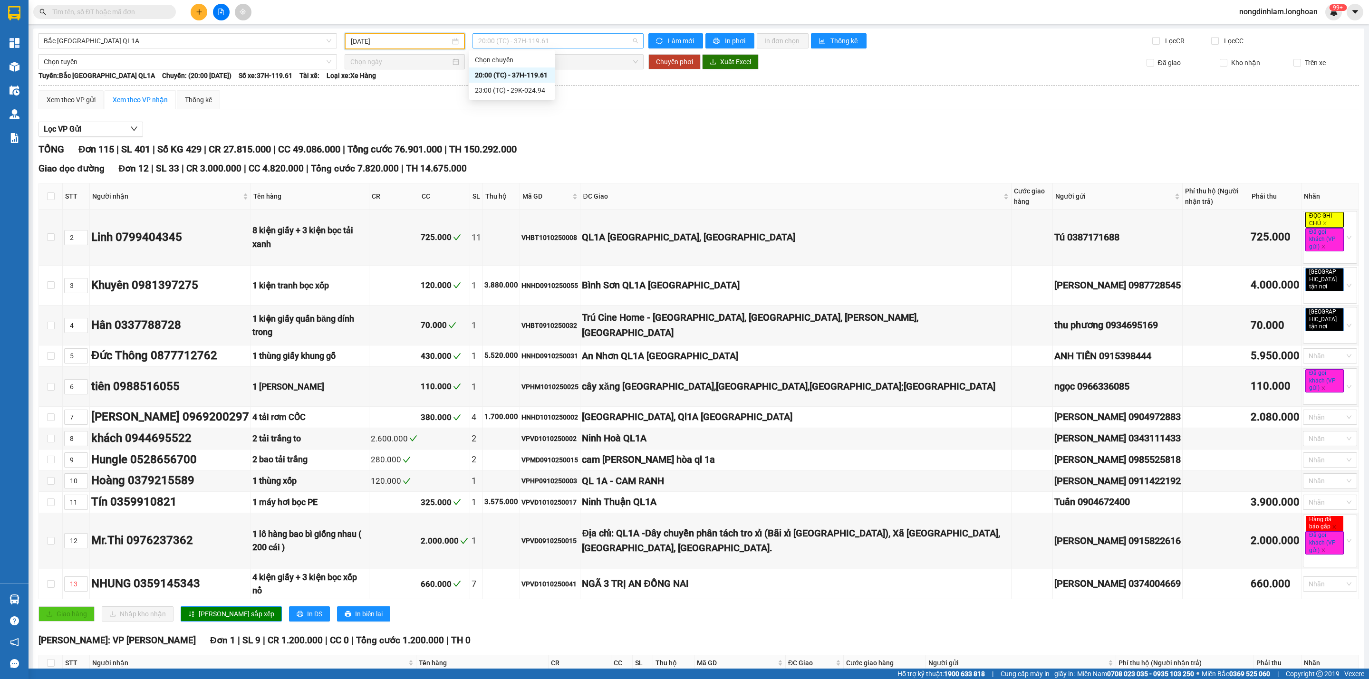
click at [523, 38] on span "20:00 (TC) - 37H-119.61" at bounding box center [558, 41] width 160 height 14
click at [518, 92] on div "23:00 (TC) - 29K-024.94" at bounding box center [512, 90] width 74 height 10
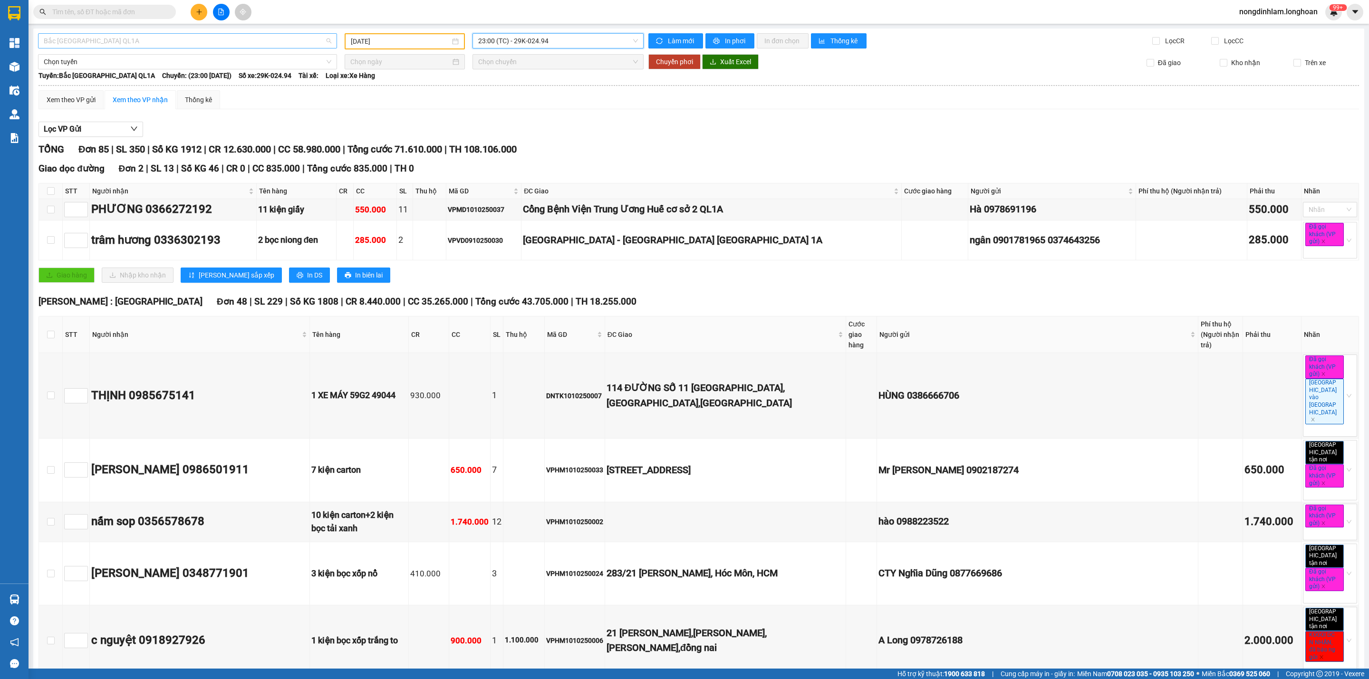
click at [242, 42] on span "Bắc [GEOGRAPHIC_DATA] QL1A" at bounding box center [188, 41] width 288 height 14
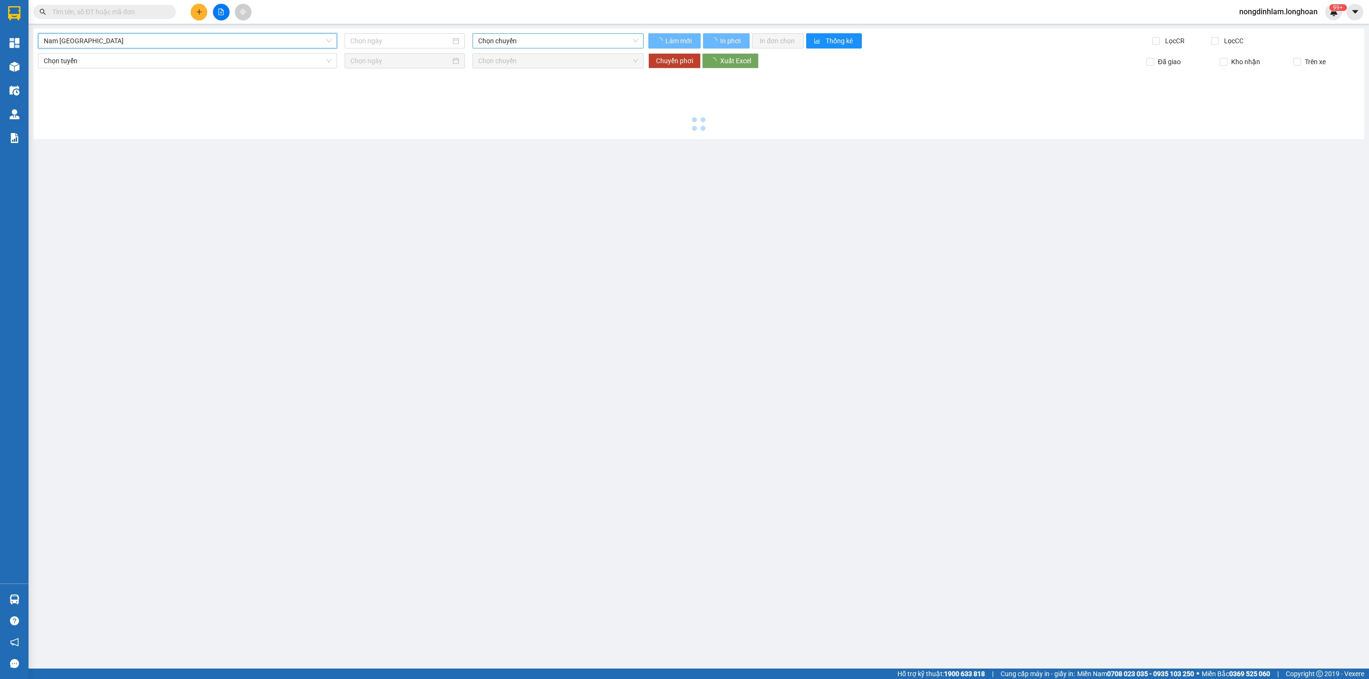
type input "[DATE]"
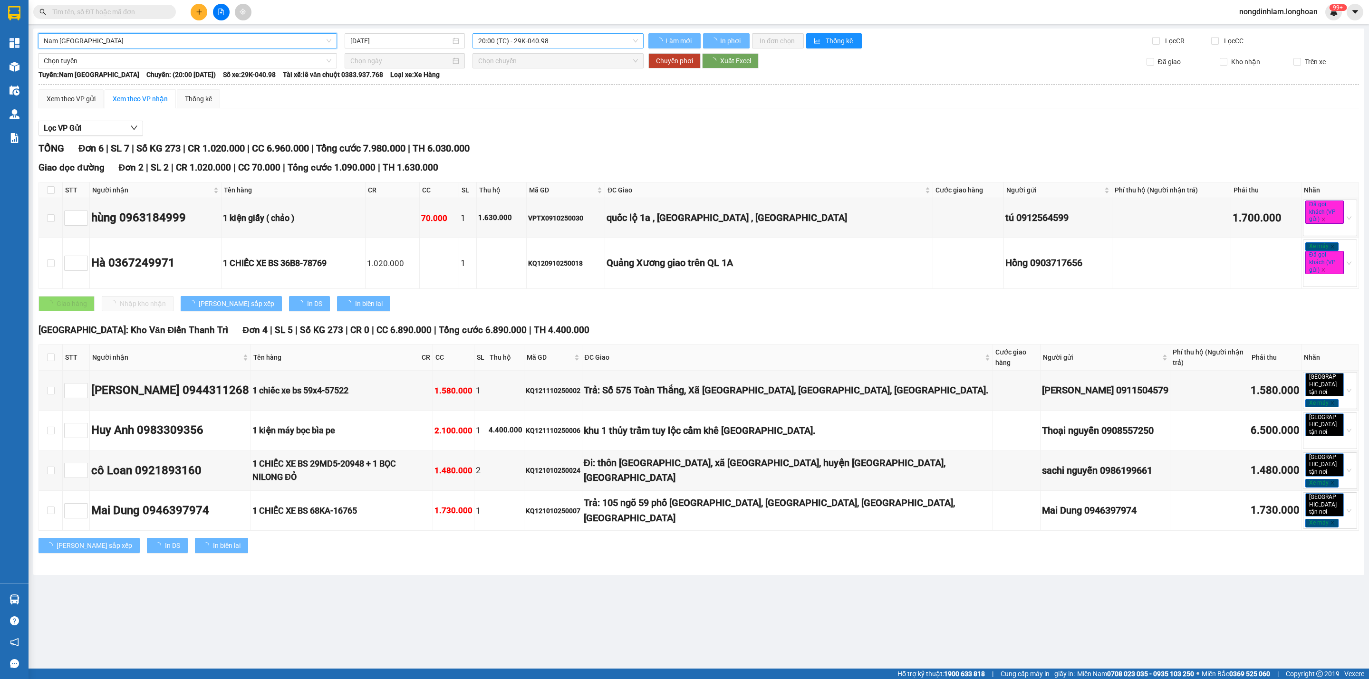
click at [549, 42] on span "20:00 (TC) - 29K-040.98" at bounding box center [558, 41] width 160 height 14
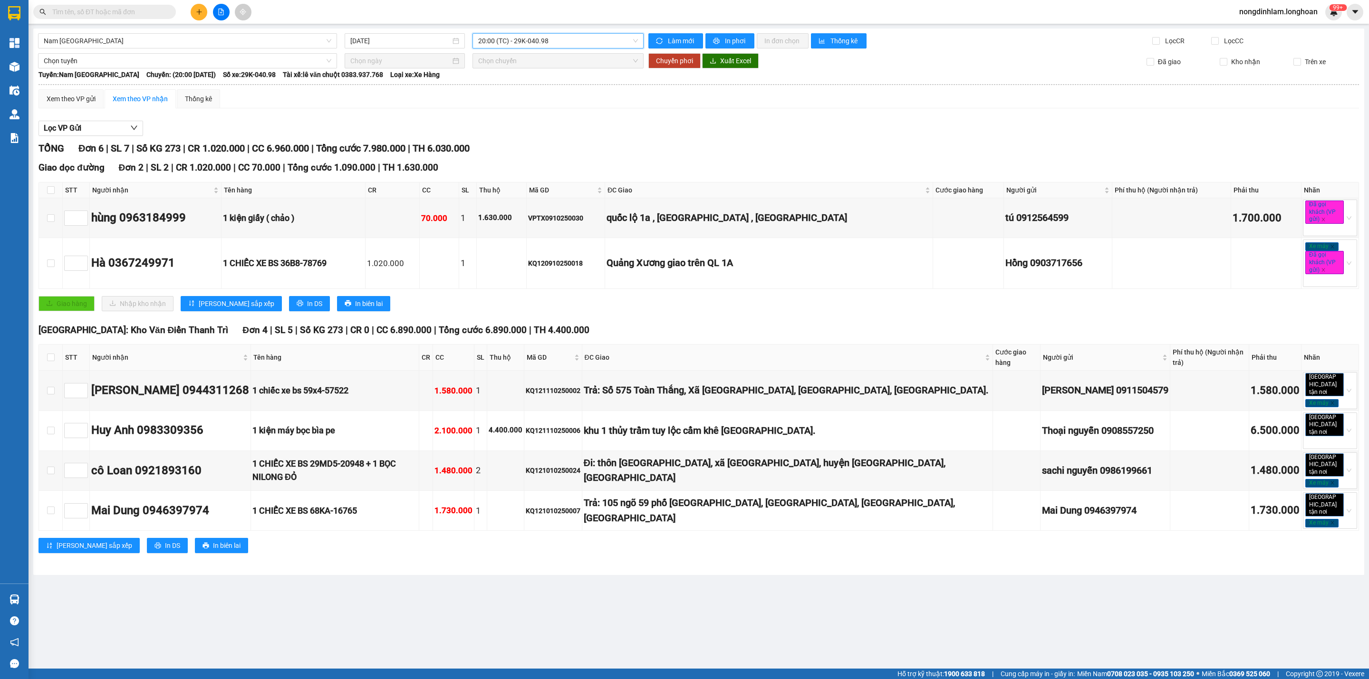
click at [549, 42] on span "20:00 (TC) - 29K-040.98" at bounding box center [558, 41] width 160 height 14
click at [150, 45] on span "Nam [GEOGRAPHIC_DATA]" at bounding box center [188, 41] width 288 height 14
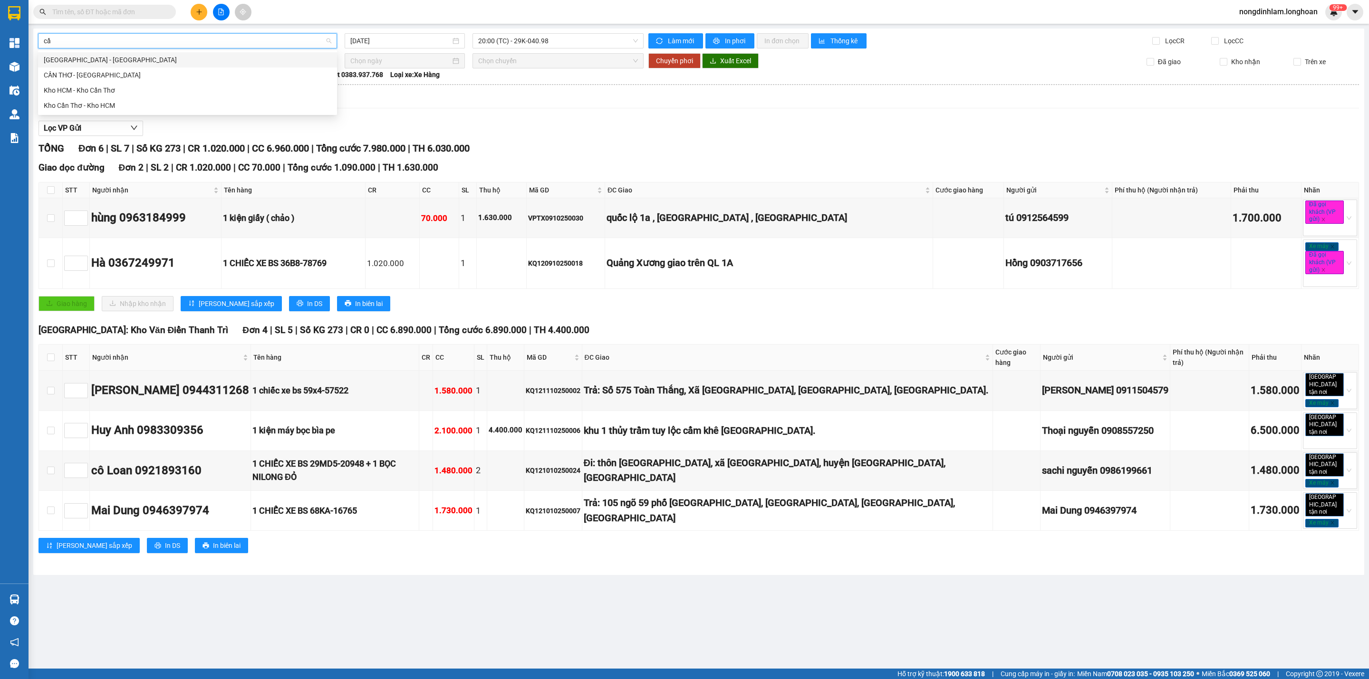
type input "cần"
click at [115, 109] on div "Kho Cần Thơ - Kho HCM" at bounding box center [188, 105] width 288 height 10
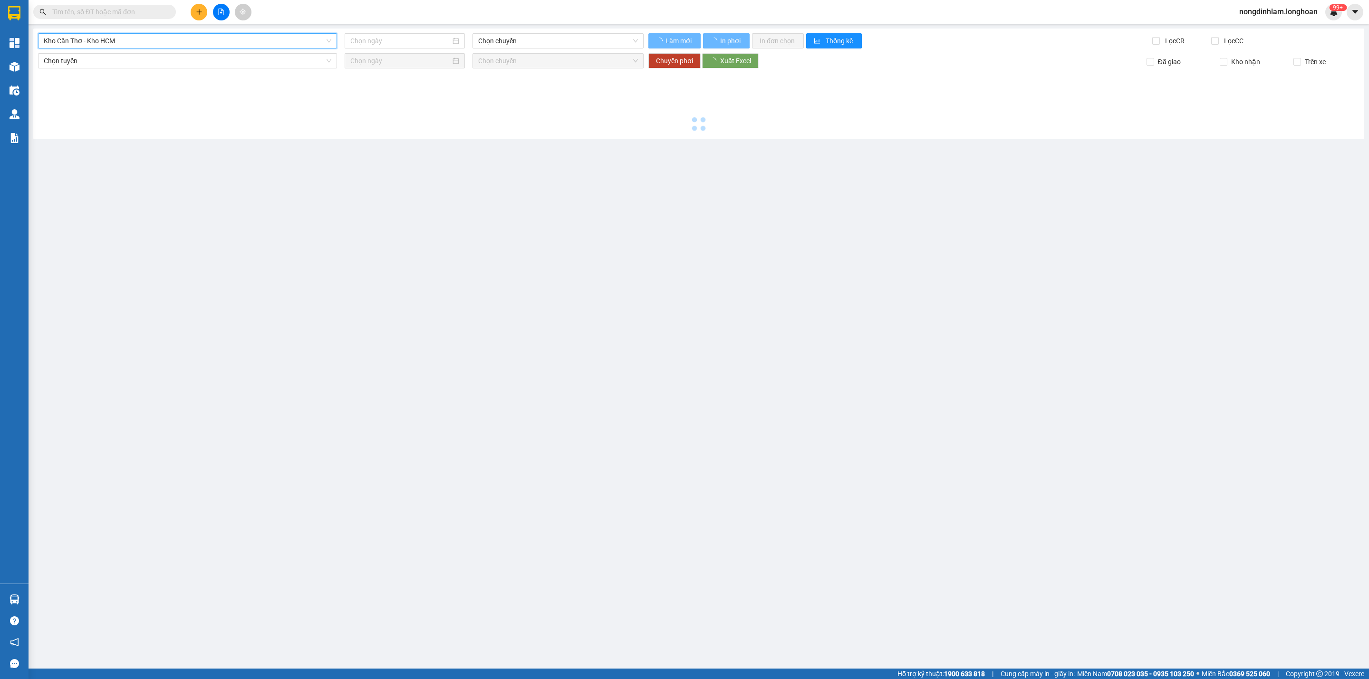
type input "[DATE]"
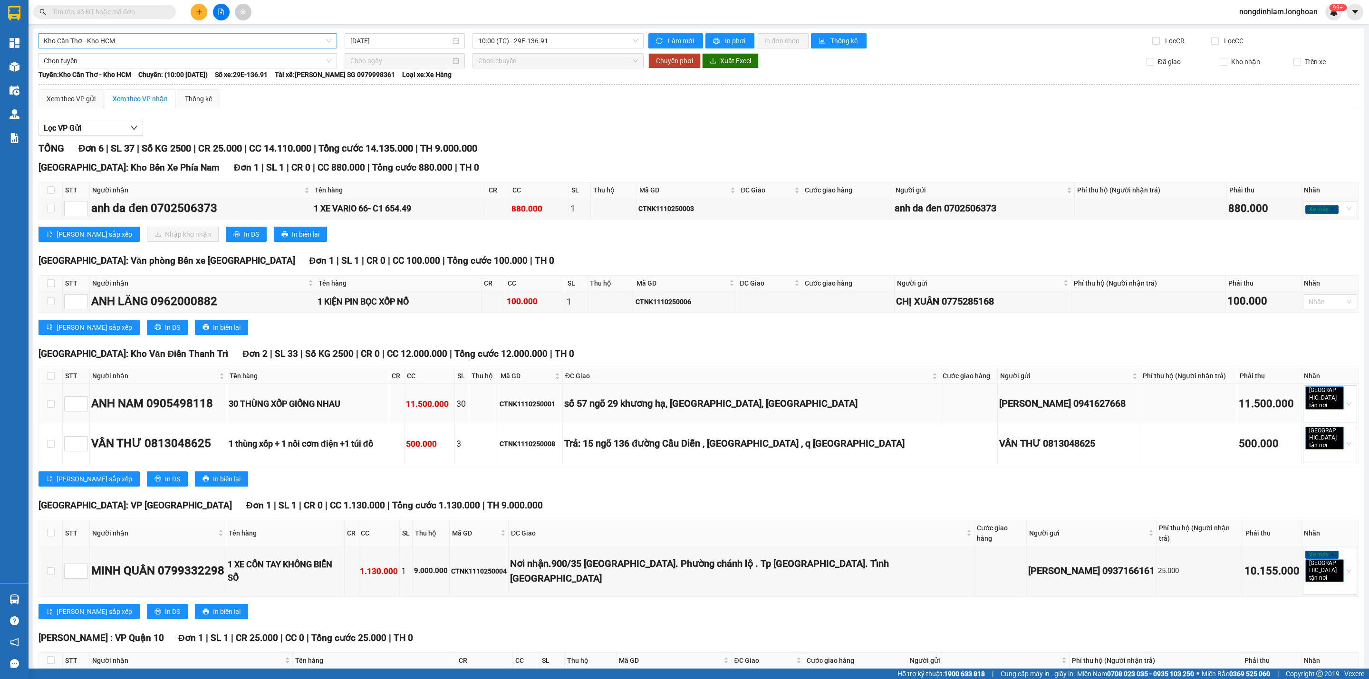
drag, startPoint x: 466, startPoint y: 357, endPoint x: 432, endPoint y: 363, distance: 34.7
click at [432, 384] on tr "ANH NAM 0905498118 30 THÙNG XỐP GIỐNG NHAU 11.500.000 30 CTNK1110250001 số 5…" at bounding box center [699, 404] width 1320 height 40
click at [453, 398] on div "11.500.000" at bounding box center [429, 404] width 47 height 13
click at [53, 189] on input "checkbox" at bounding box center [51, 190] width 8 height 8
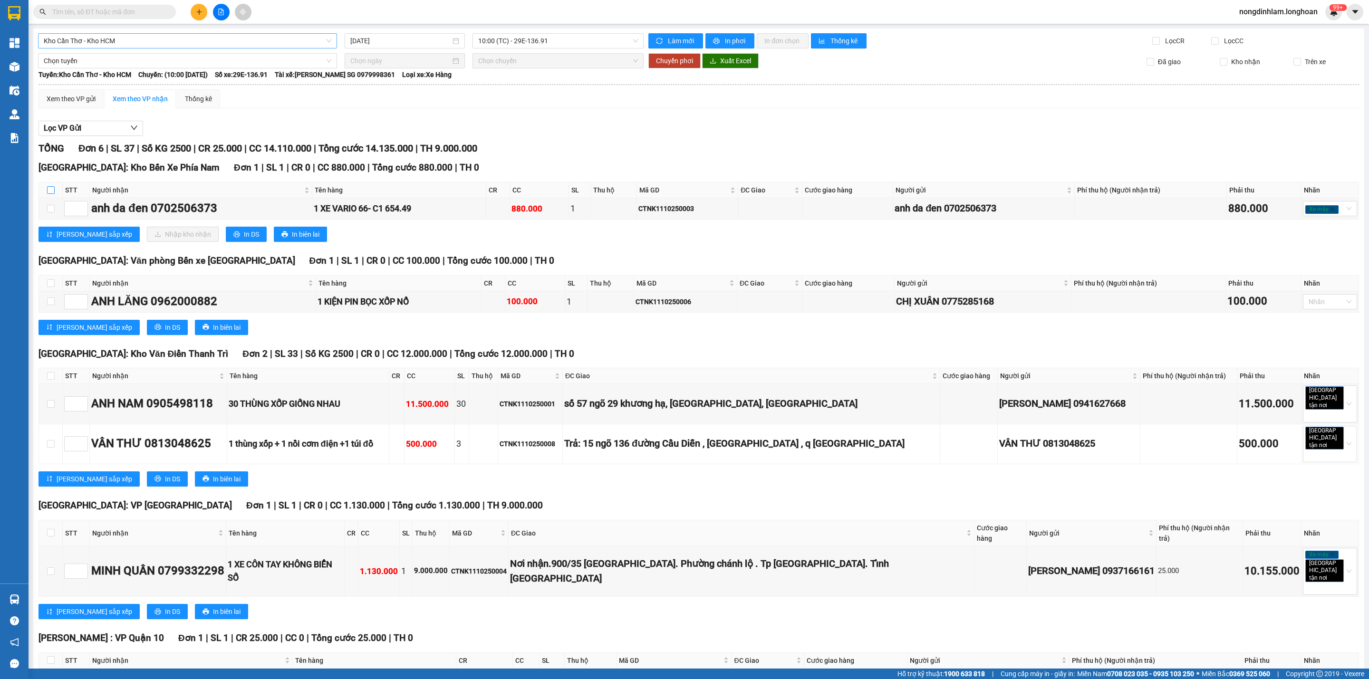
checkbox input "true"
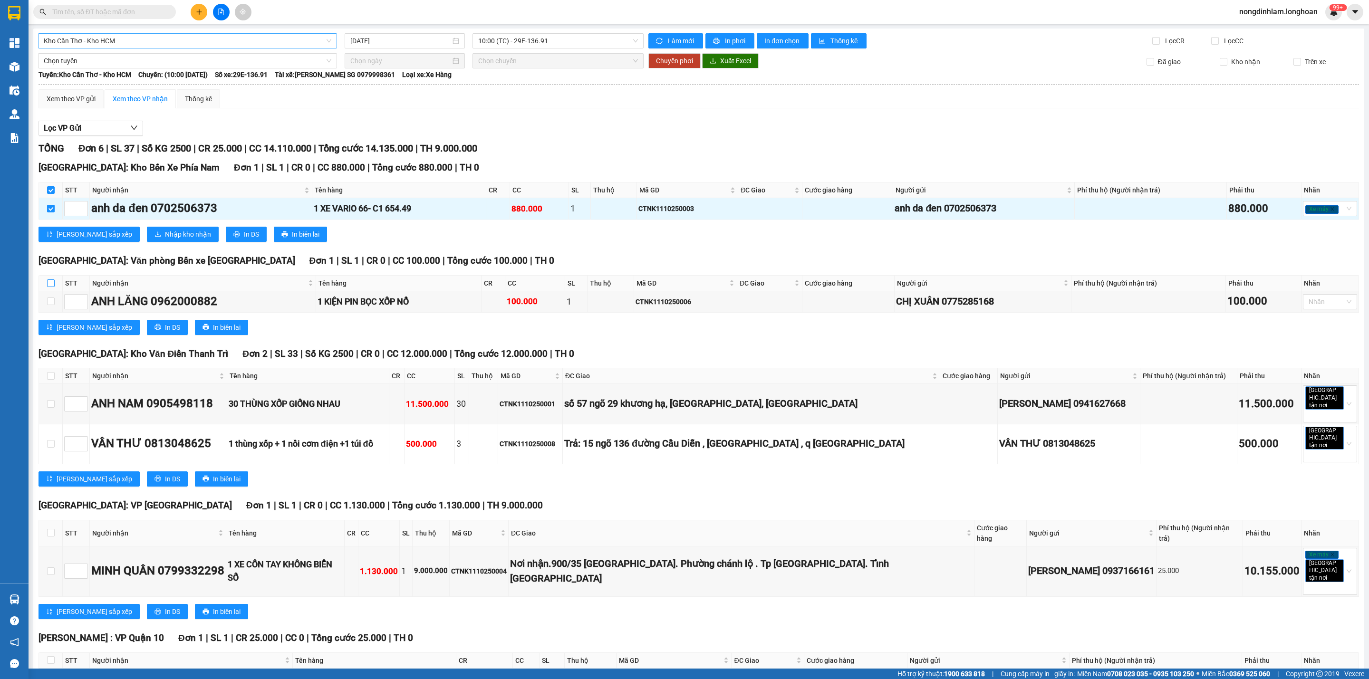
click at [47, 287] on input "checkbox" at bounding box center [51, 283] width 8 height 8
checkbox input "true"
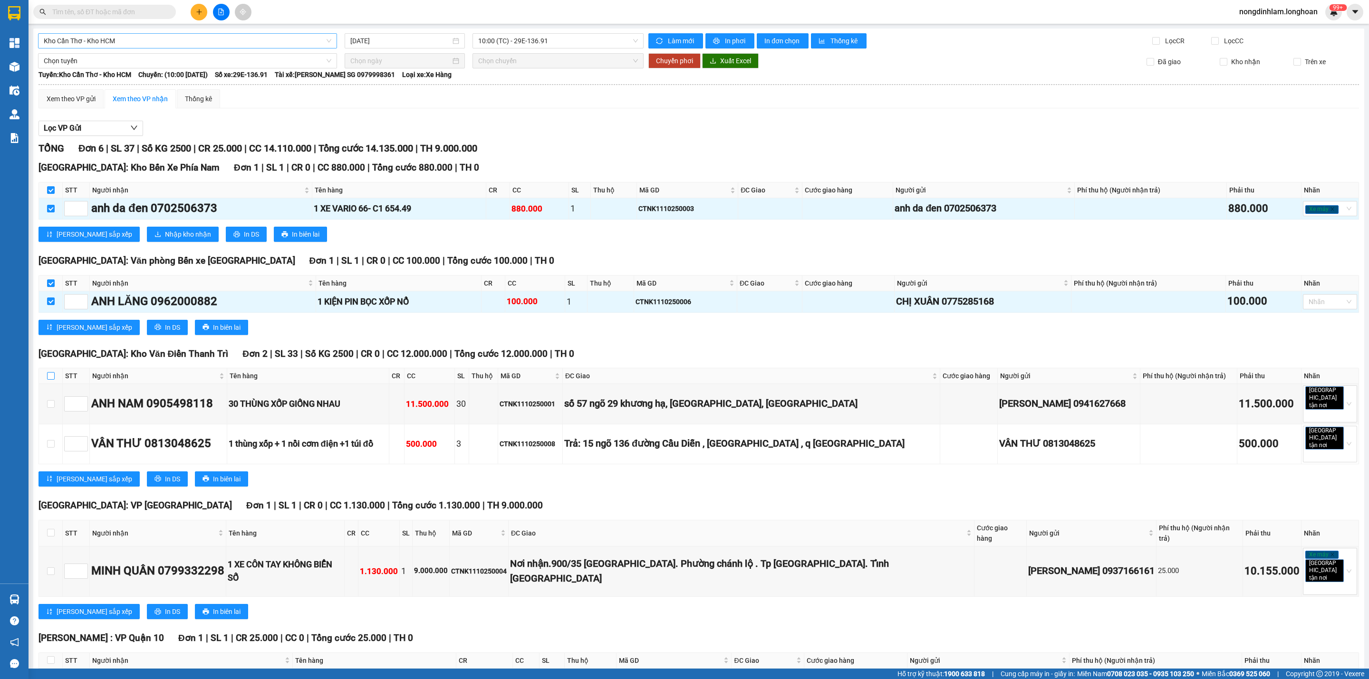
click at [51, 377] on input "checkbox" at bounding box center [51, 376] width 8 height 8
checkbox input "true"
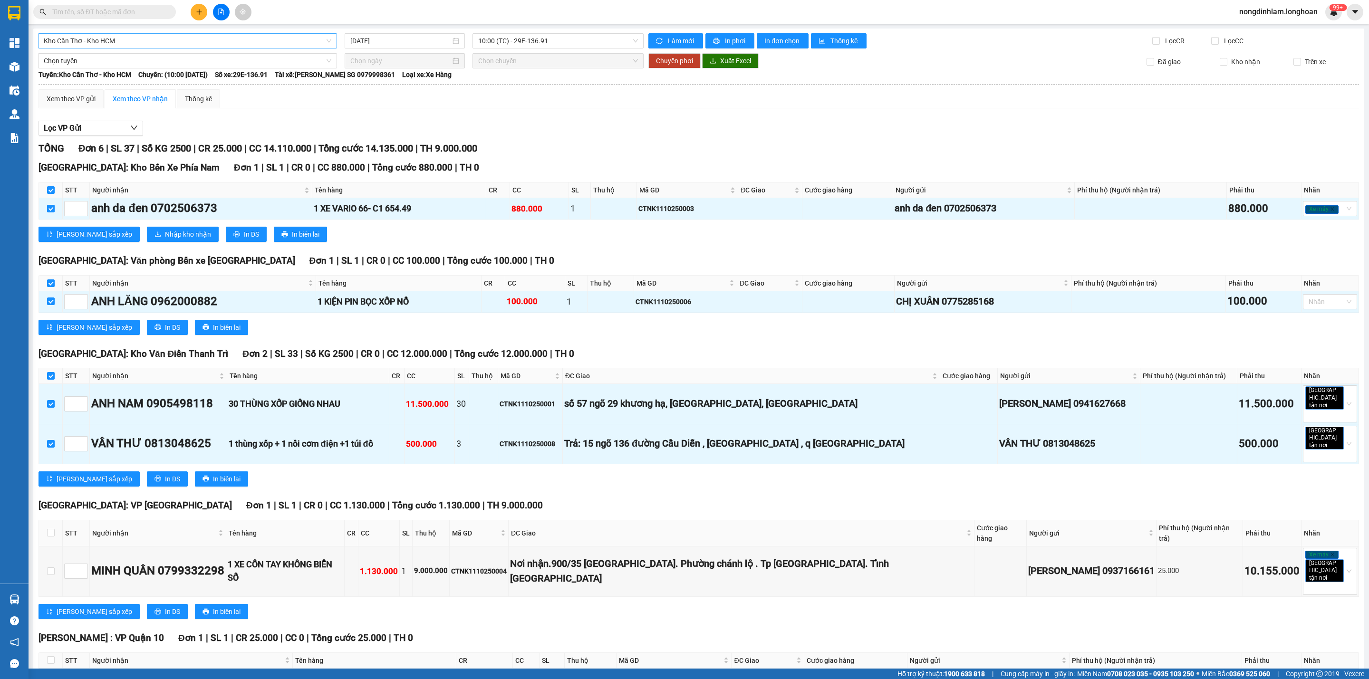
click at [49, 520] on th at bounding box center [51, 533] width 24 height 26
click at [49, 529] on input "checkbox" at bounding box center [51, 533] width 8 height 8
checkbox input "true"
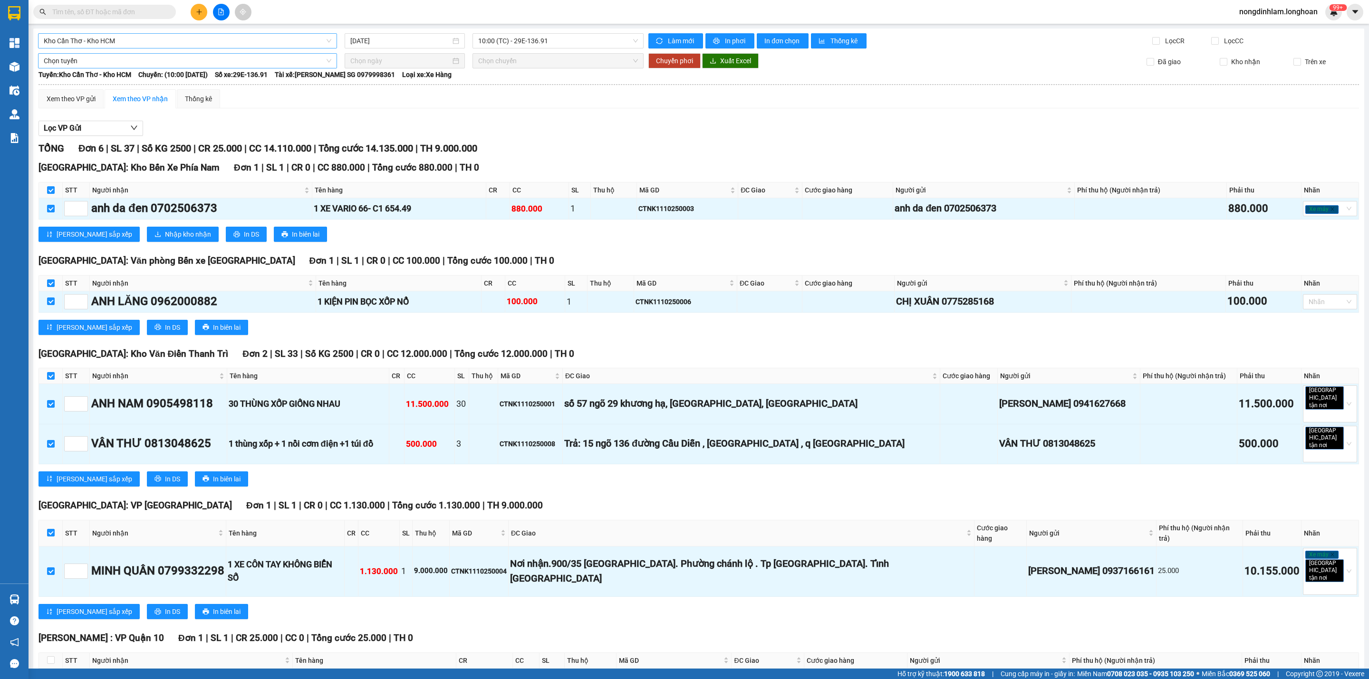
click at [144, 59] on span "Chọn tuyến" at bounding box center [188, 61] width 288 height 14
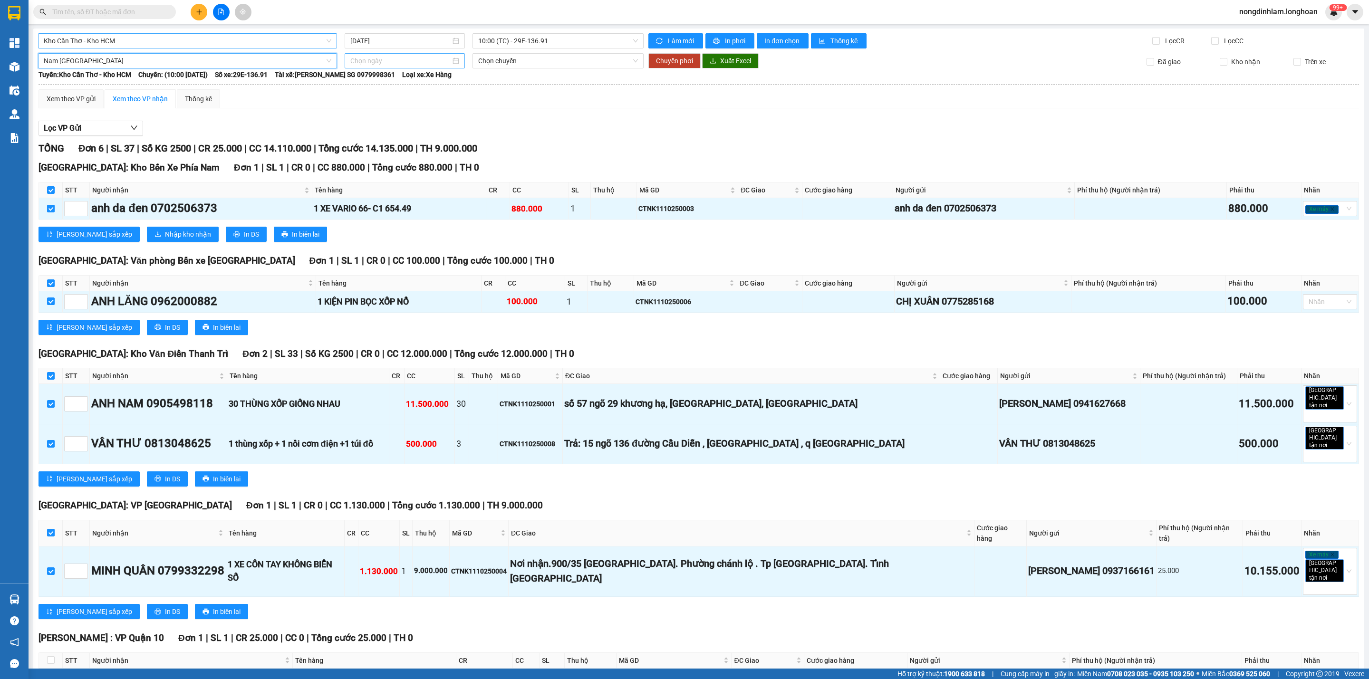
click at [388, 60] on input at bounding box center [400, 61] width 100 height 10
type input "[DATE]"
click at [355, 145] on div "12" at bounding box center [356, 145] width 11 height 11
type input "[DATE]"
click at [522, 63] on span "20:00 (TC) - 29K-040.98" at bounding box center [558, 61] width 160 height 14
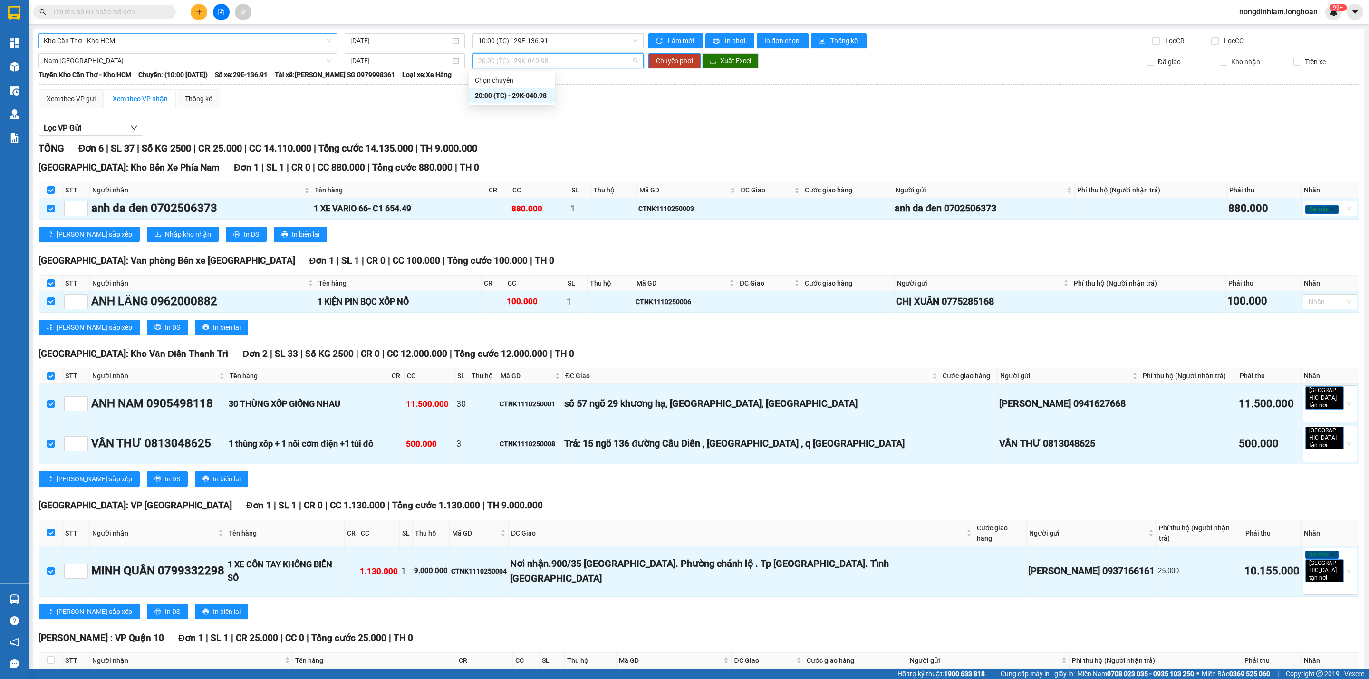
click at [520, 63] on span "20:00 (TC) - 29K-040.98" at bounding box center [558, 61] width 160 height 14
click at [672, 60] on span "Chuyển phơi" at bounding box center [674, 61] width 37 height 10
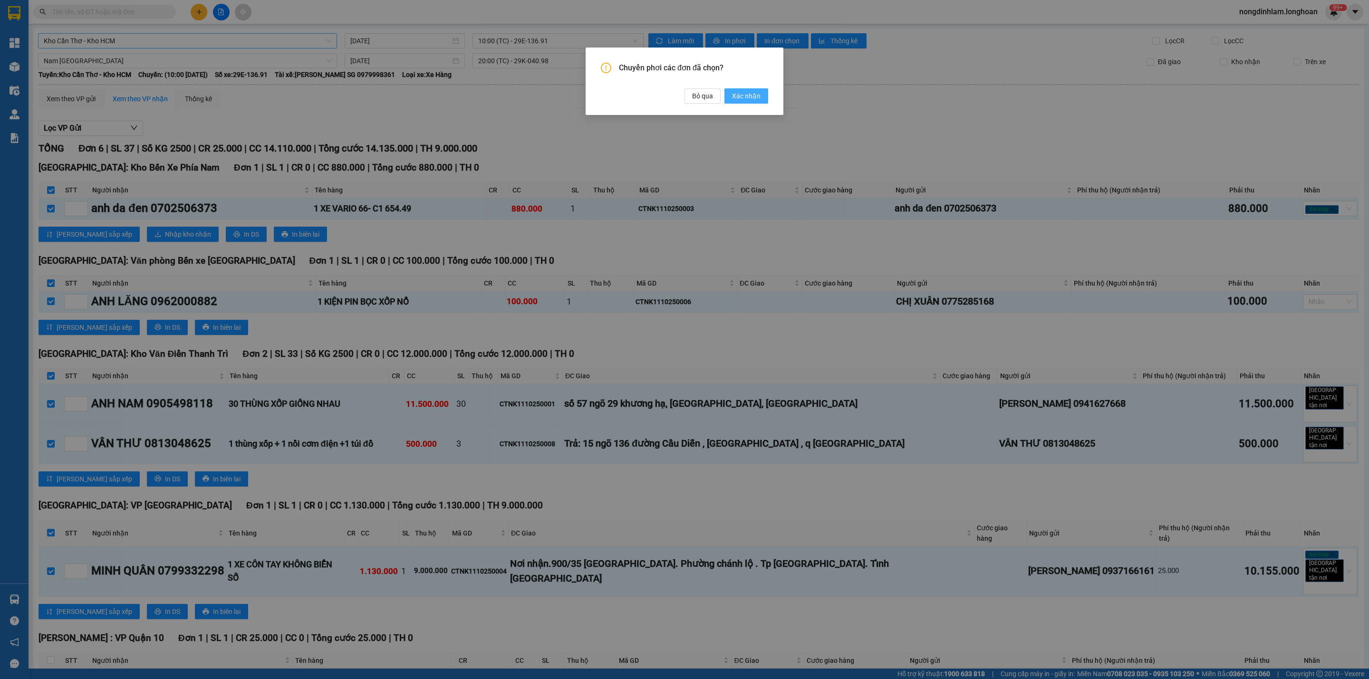
click at [743, 97] on span "Xác nhận" at bounding box center [746, 96] width 29 height 10
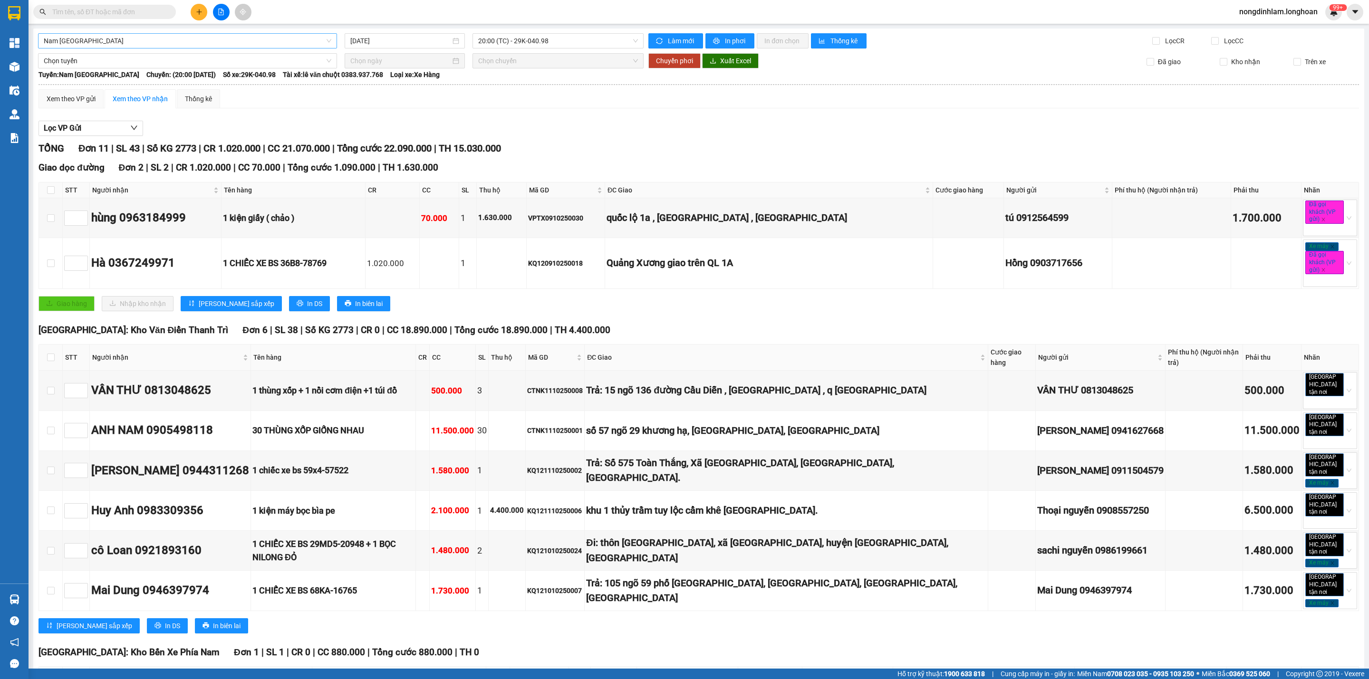
drag, startPoint x: 404, startPoint y: 147, endPoint x: 395, endPoint y: 150, distance: 8.9
click at [395, 150] on span "Tổng cước 22.090.000" at bounding box center [384, 148] width 95 height 11
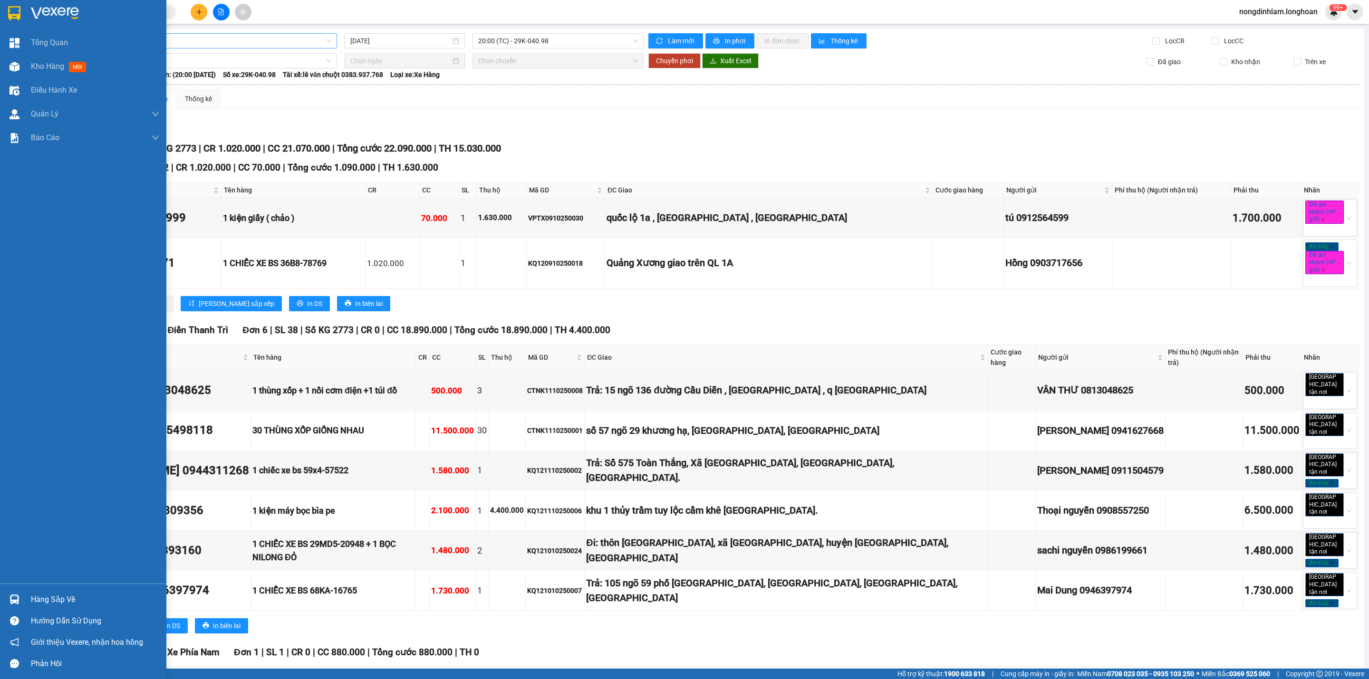
click at [12, 18] on img at bounding box center [14, 13] width 12 height 14
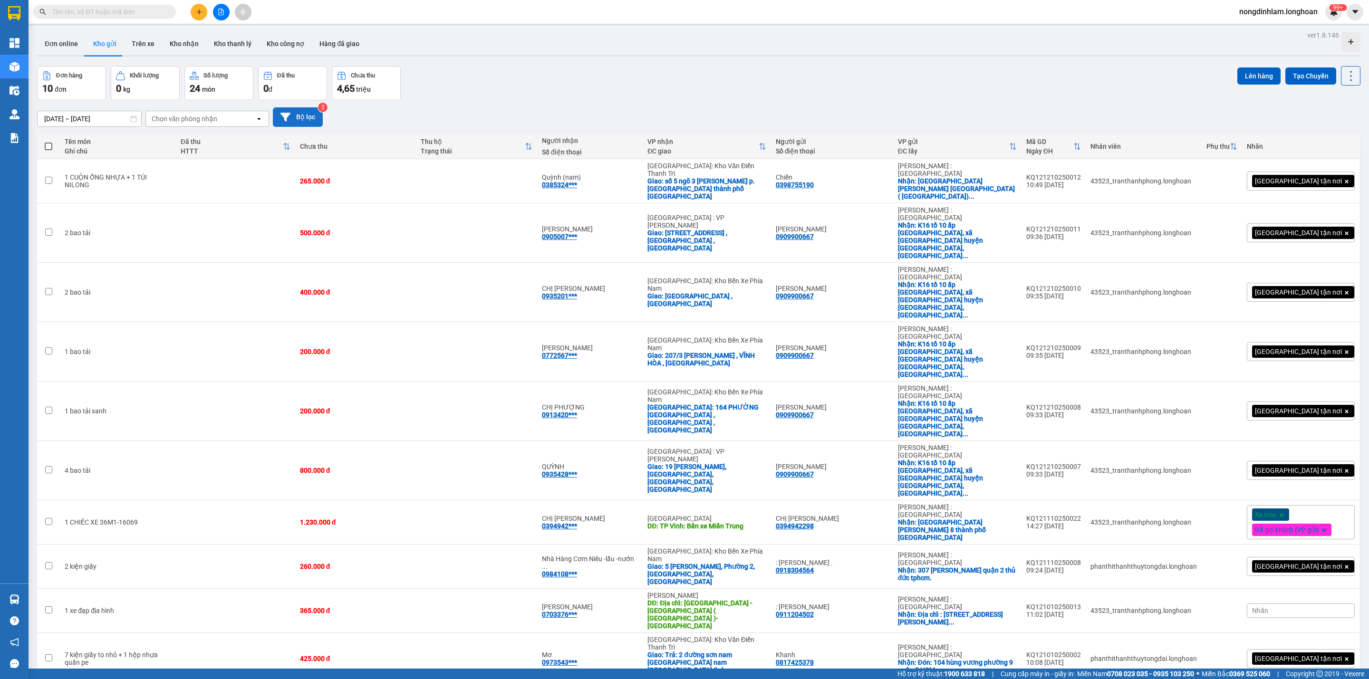
click at [313, 126] on button "Bộ lọc" at bounding box center [298, 116] width 50 height 19
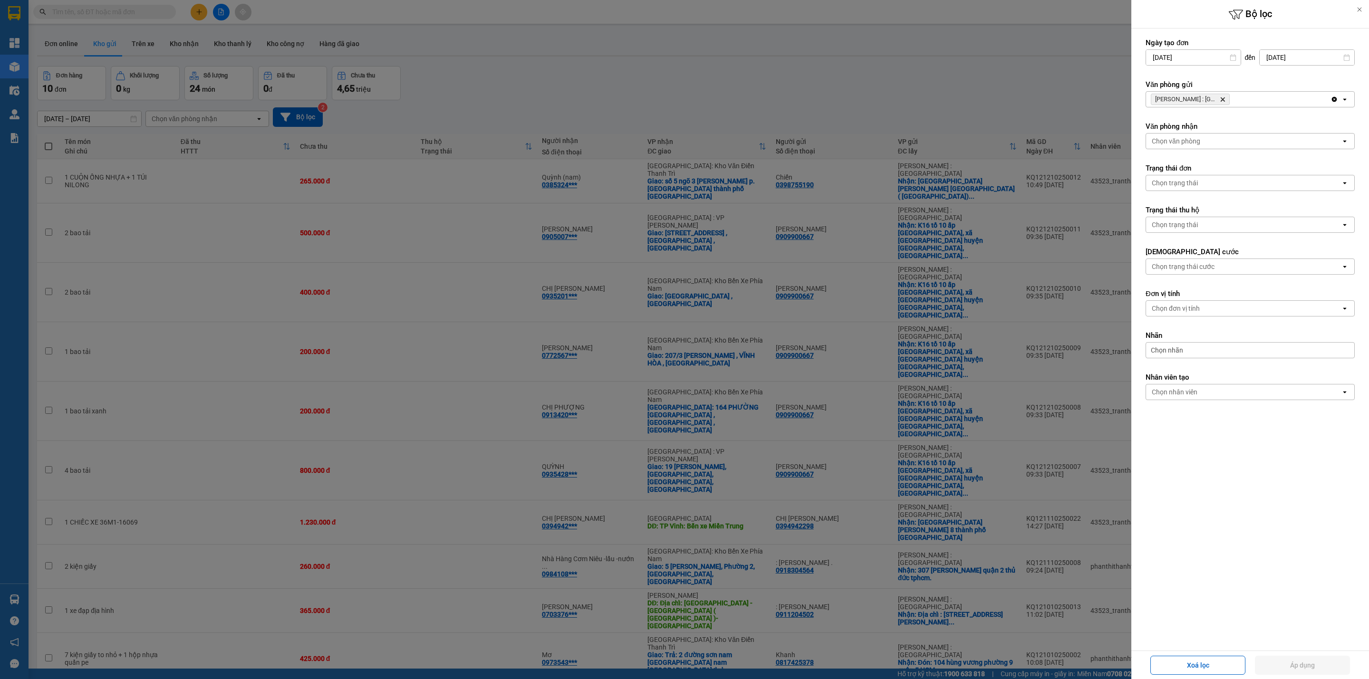
click at [1221, 98] on icon "Hồ Chí Minh : Kho Quận 12, close by backspace" at bounding box center [1222, 99] width 4 height 4
click at [1221, 98] on div "Chọn văn phòng" at bounding box center [1243, 99] width 195 height 15
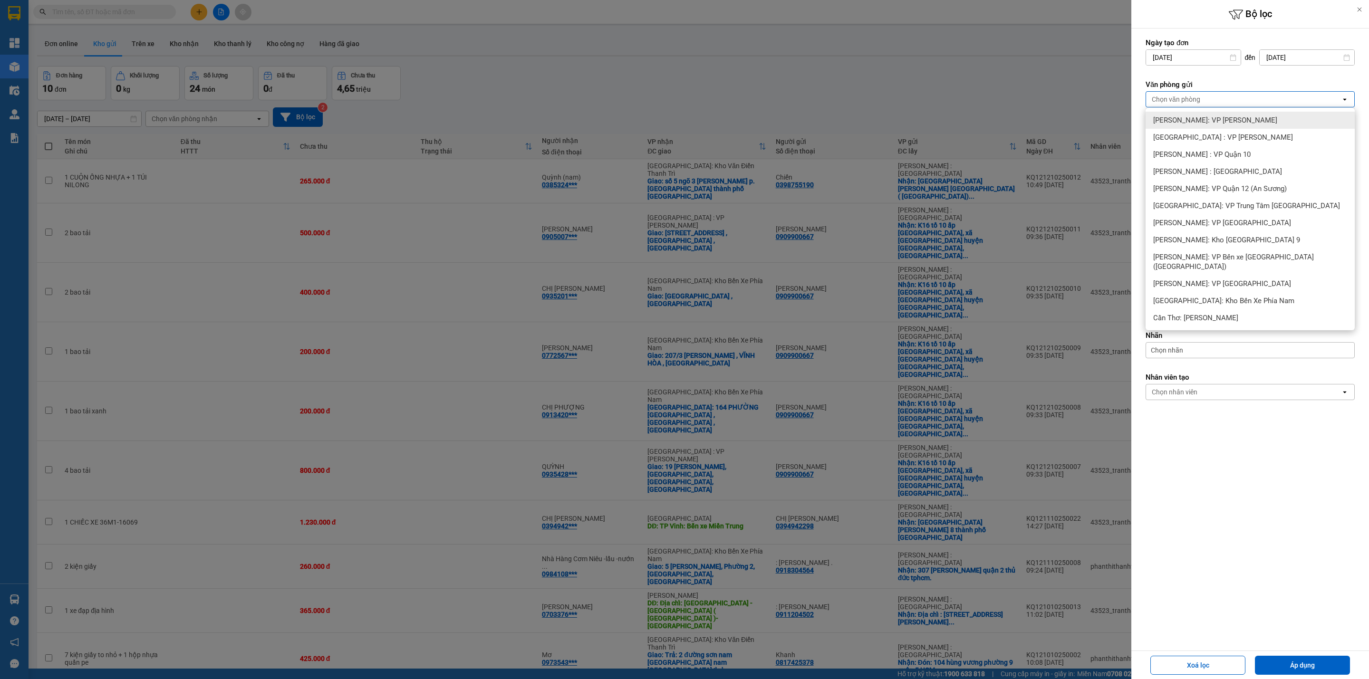
click at [1218, 121] on span "[PERSON_NAME]: VP [PERSON_NAME]" at bounding box center [1215, 120] width 124 height 10
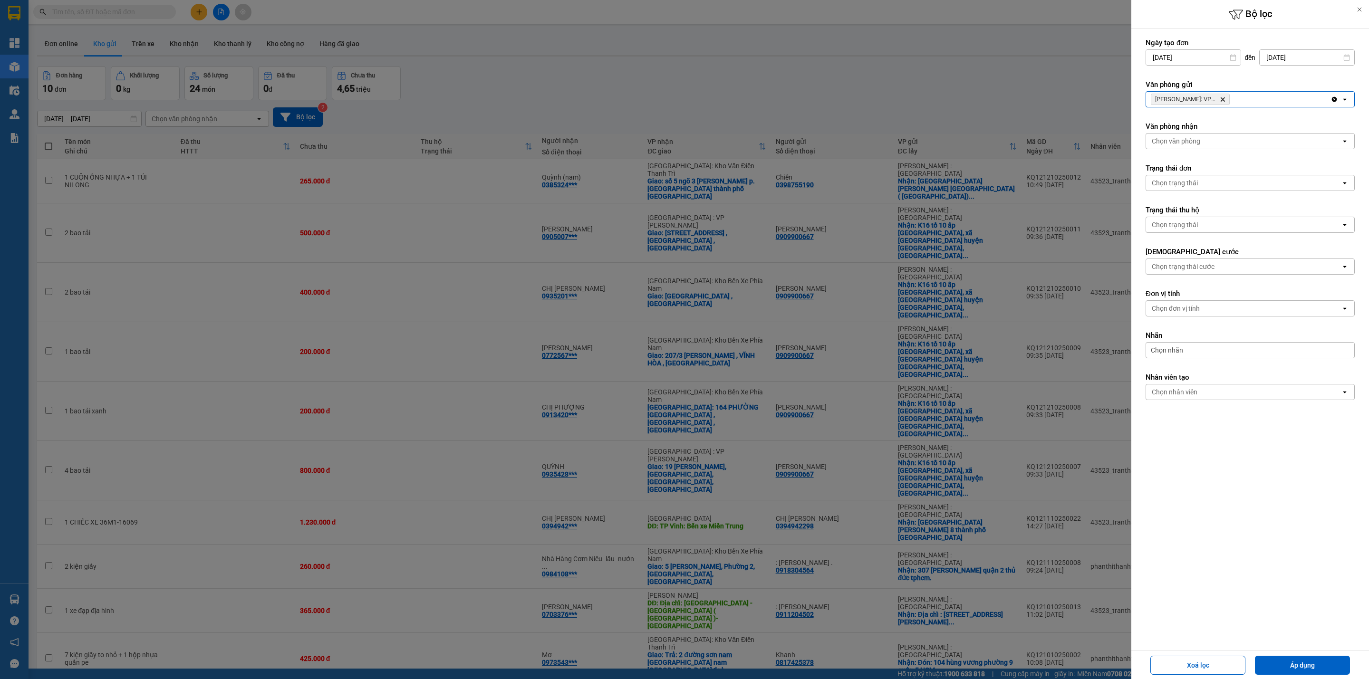
click at [1259, 97] on div "[PERSON_NAME]: VP [PERSON_NAME]" at bounding box center [1238, 99] width 184 height 15
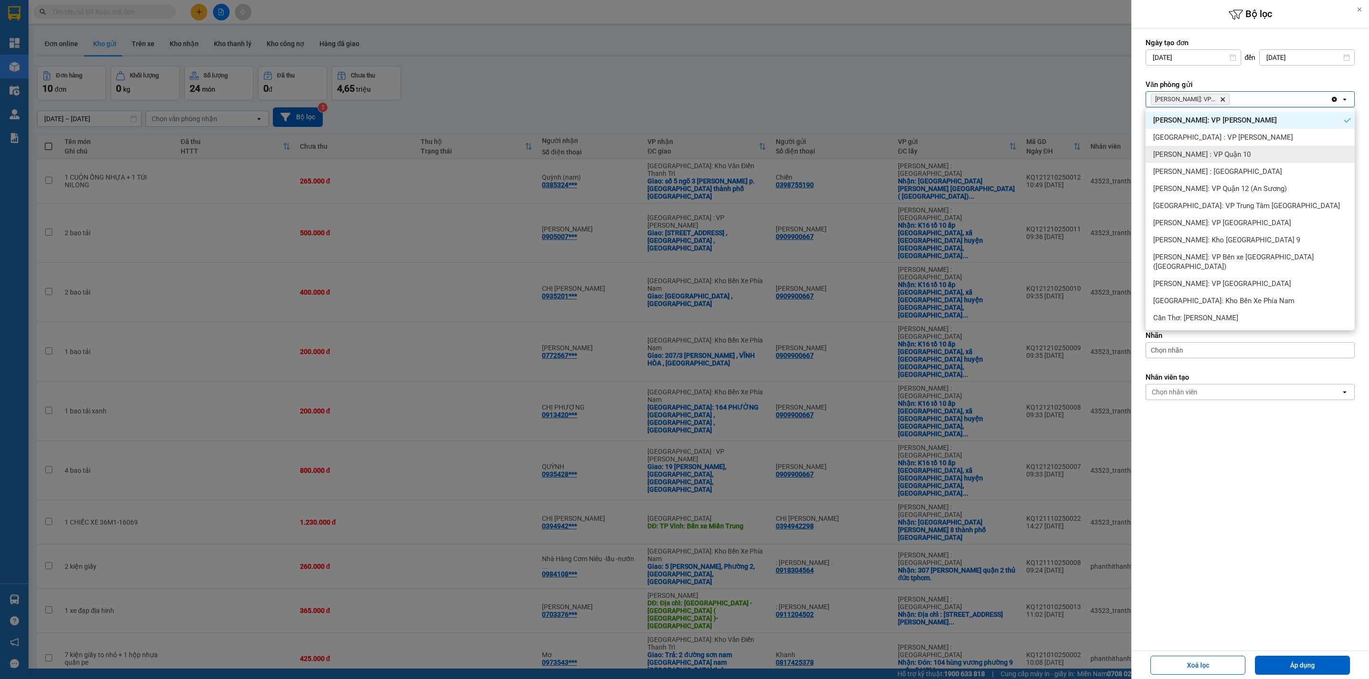
click at [1246, 162] on div "[PERSON_NAME] : VP Quận 10" at bounding box center [1249, 154] width 209 height 17
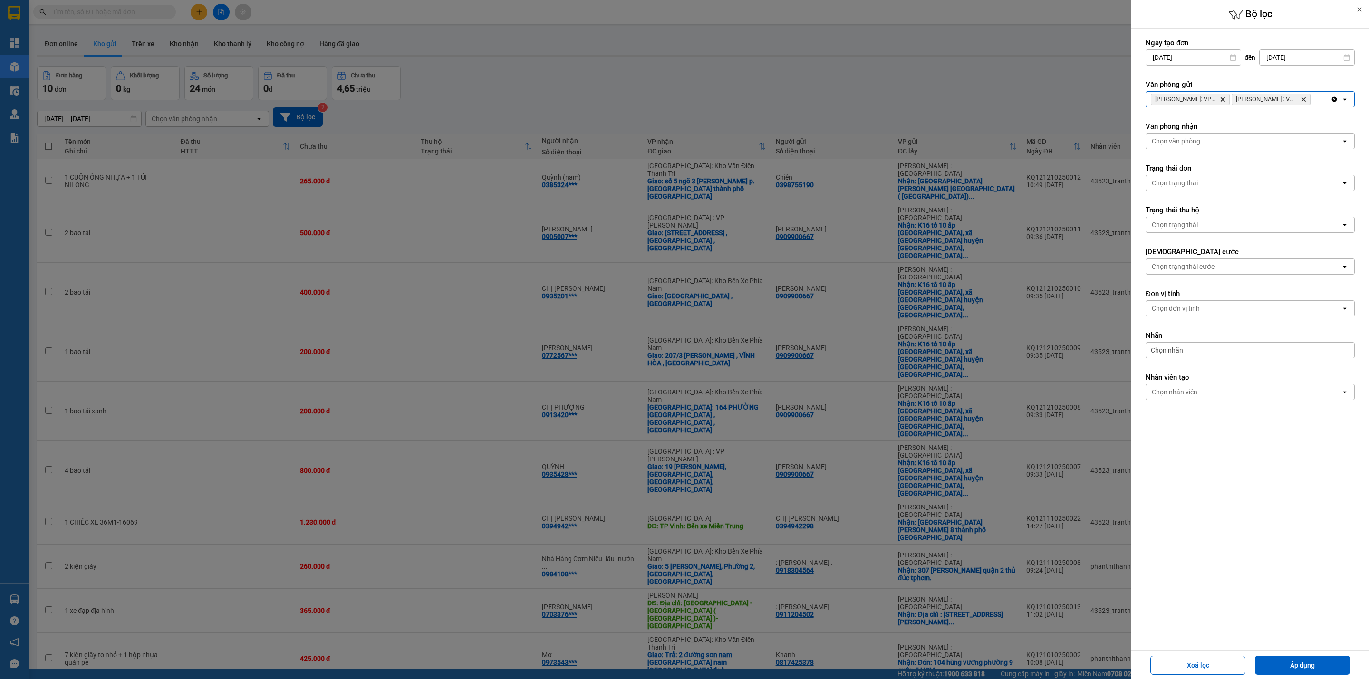
click at [1318, 103] on div "[PERSON_NAME]: VP Bình Thạnh Delete [PERSON_NAME][GEOGRAPHIC_DATA] : VP Quận 10…" at bounding box center [1238, 99] width 184 height 15
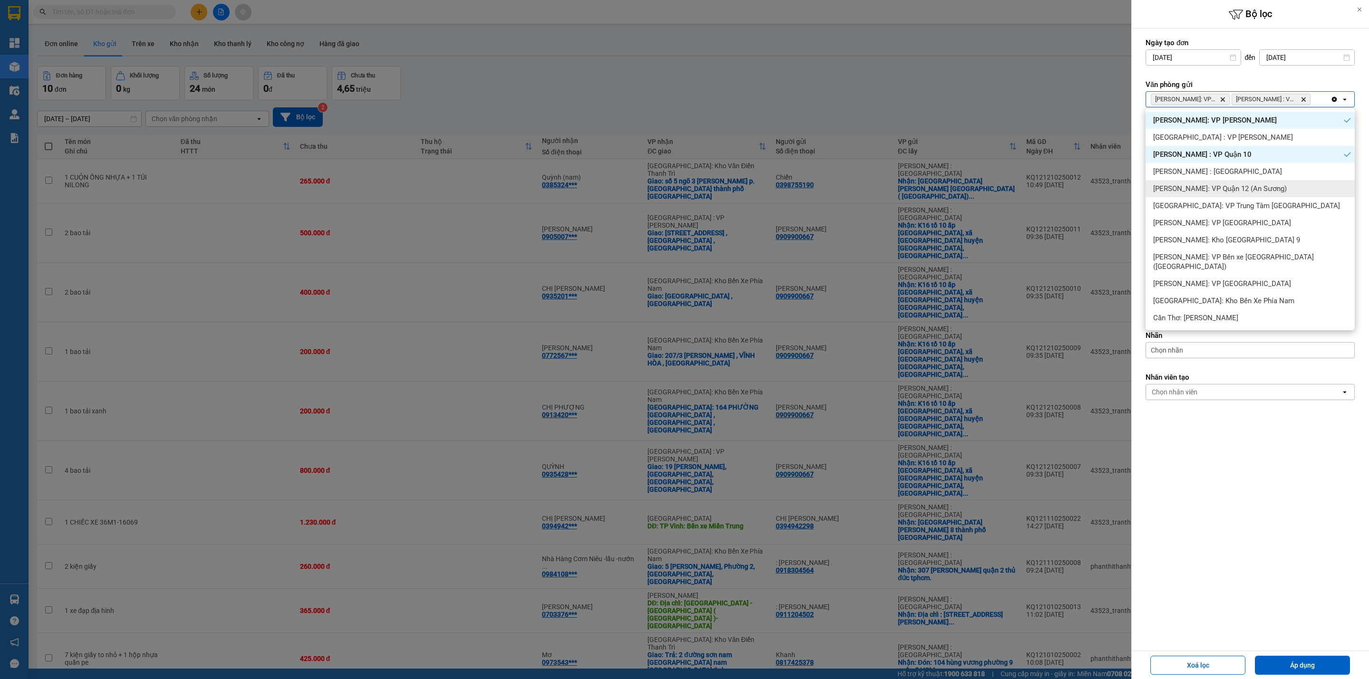
click at [1238, 187] on span "[PERSON_NAME]: VP Quận 12 (An Sương)" at bounding box center [1220, 189] width 134 height 10
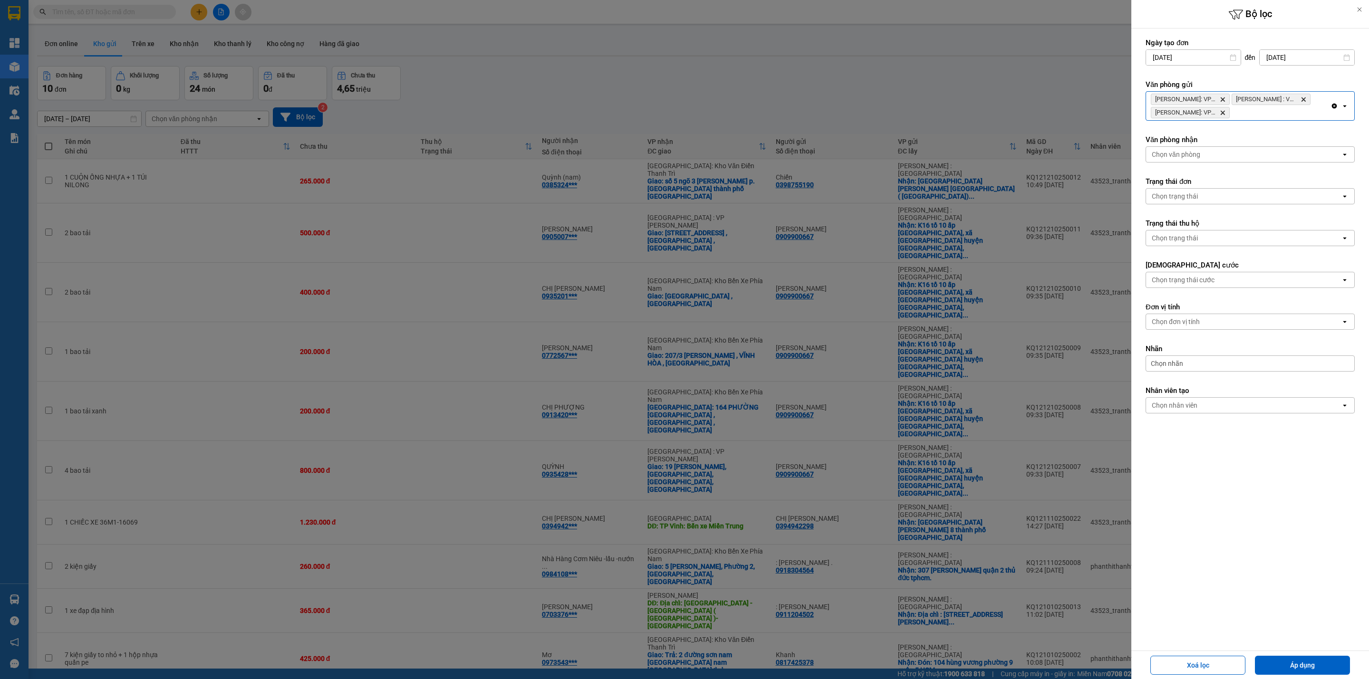
click at [1265, 114] on div "[PERSON_NAME]: VP Bình Thạnh Delete [PERSON_NAME][GEOGRAPHIC_DATA] : VP [GEOGRA…" at bounding box center [1238, 106] width 184 height 29
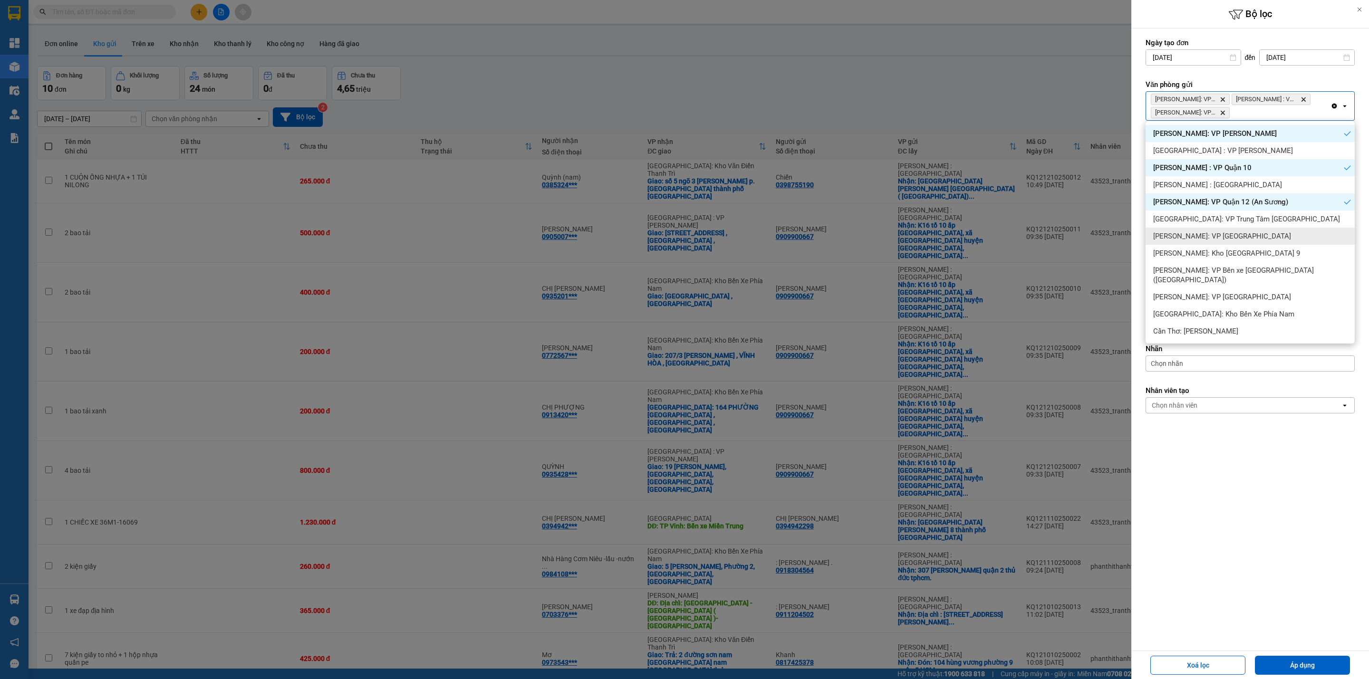
click at [1256, 240] on div "[PERSON_NAME]: VP [GEOGRAPHIC_DATA]" at bounding box center [1249, 236] width 209 height 17
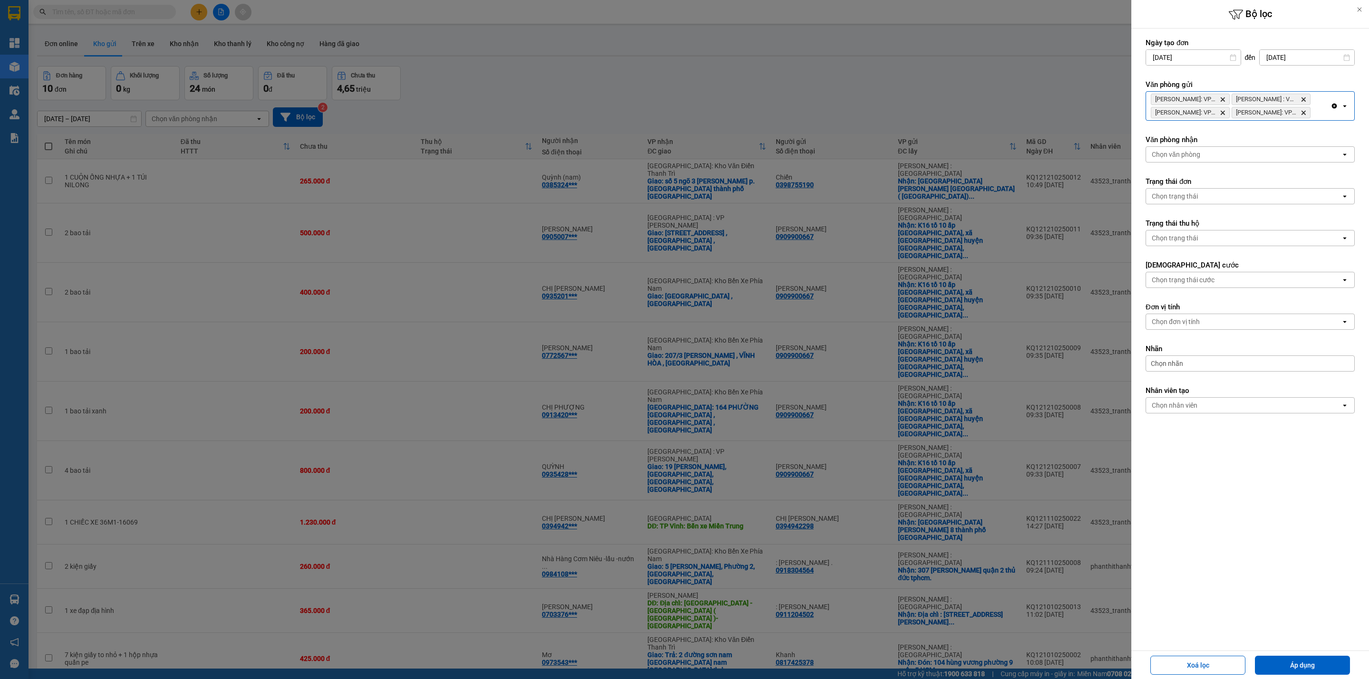
click at [1325, 116] on div "[PERSON_NAME]: VP Bình Thạnh Delete Hồ Chí [GEOGRAPHIC_DATA] : VP [GEOGRAPHIC_D…" at bounding box center [1238, 106] width 184 height 29
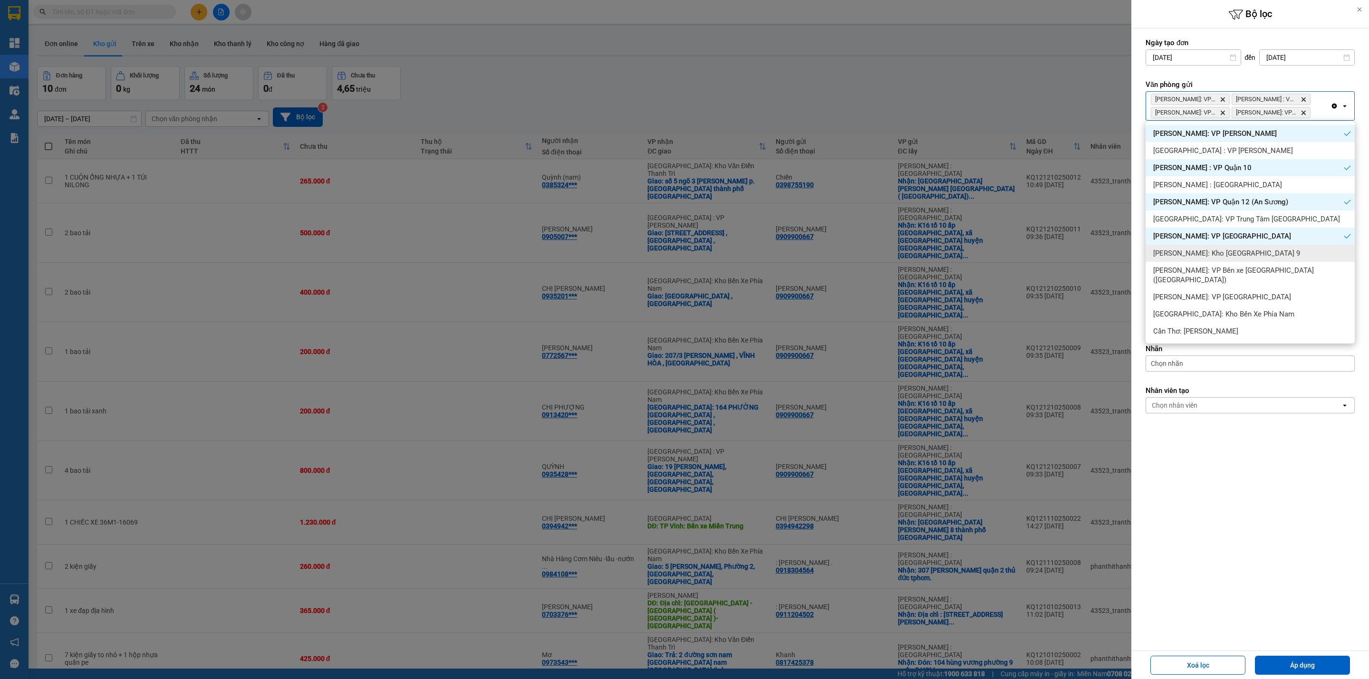
click at [1284, 250] on div "[PERSON_NAME]: Kho [GEOGRAPHIC_DATA] 9" at bounding box center [1249, 253] width 209 height 17
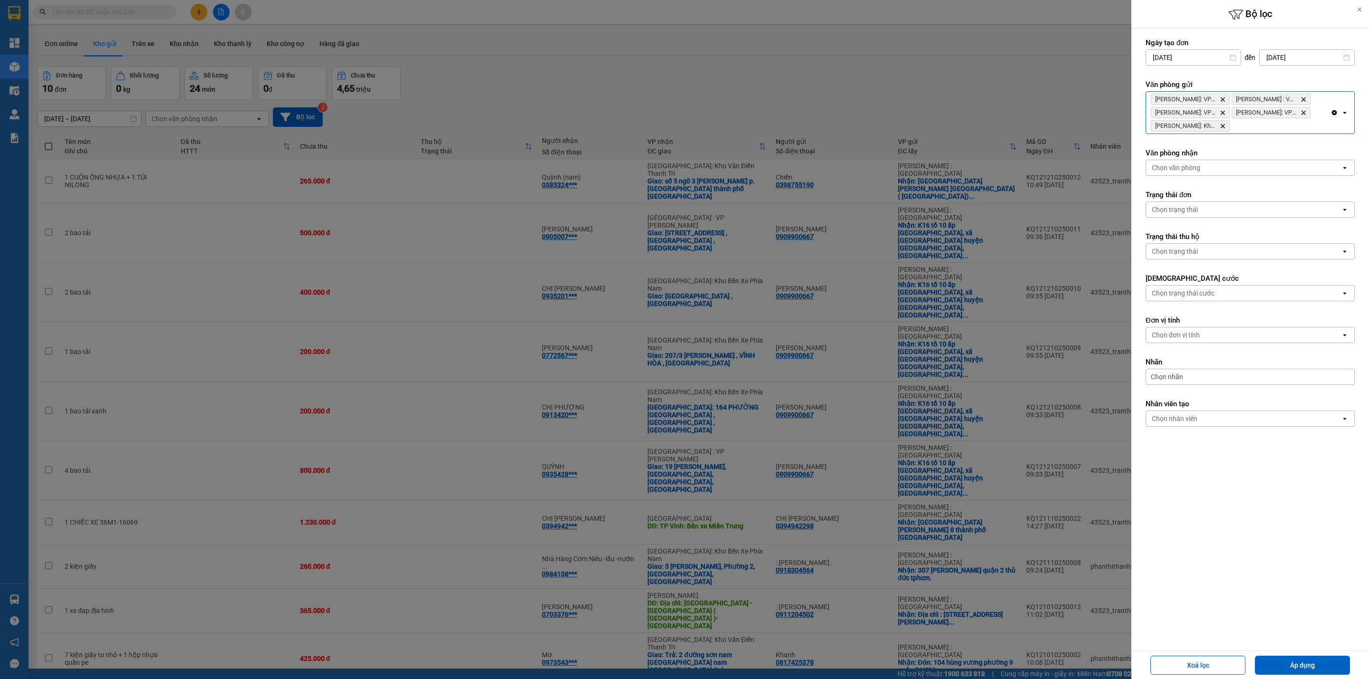
click at [1269, 129] on div "[PERSON_NAME]: VP Bình Thạnh Delete [PERSON_NAME][GEOGRAPHIC_DATA] : VP [GEOGRA…" at bounding box center [1238, 113] width 184 height 42
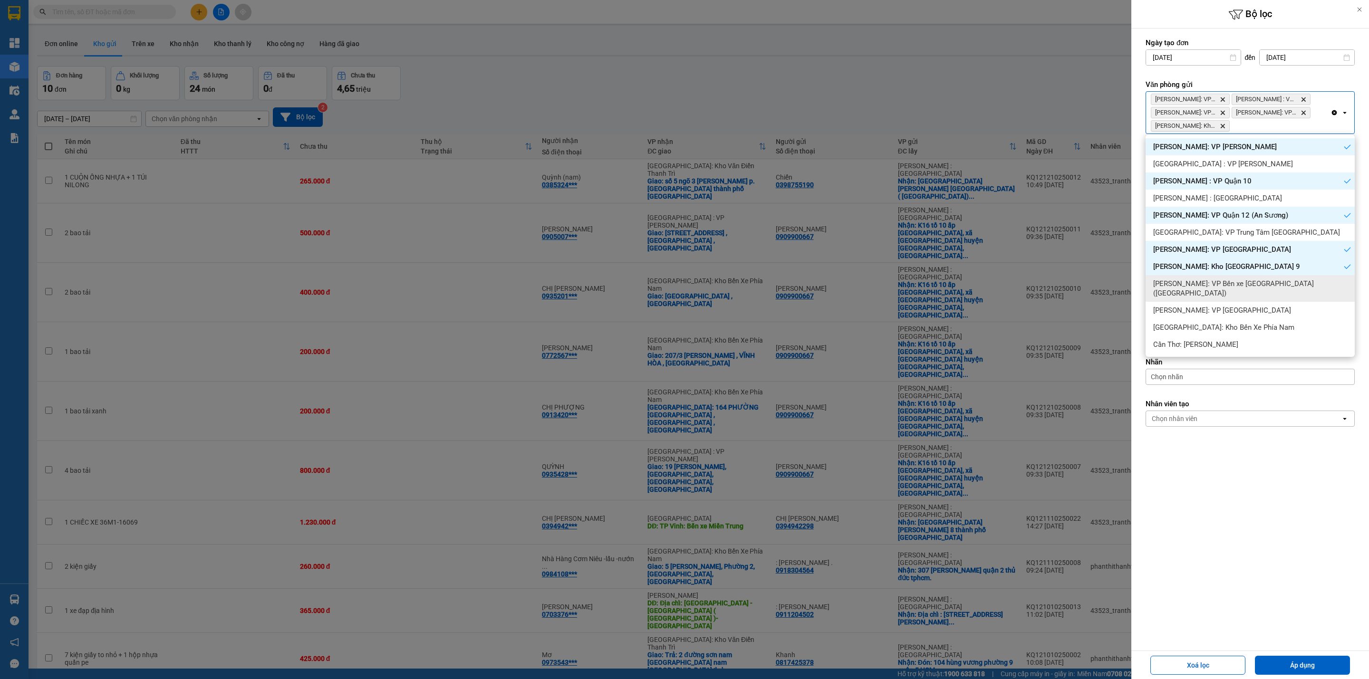
click at [1288, 284] on span "[PERSON_NAME]: VP Bến xe [GEOGRAPHIC_DATA] ([GEOGRAPHIC_DATA])" at bounding box center [1252, 288] width 198 height 19
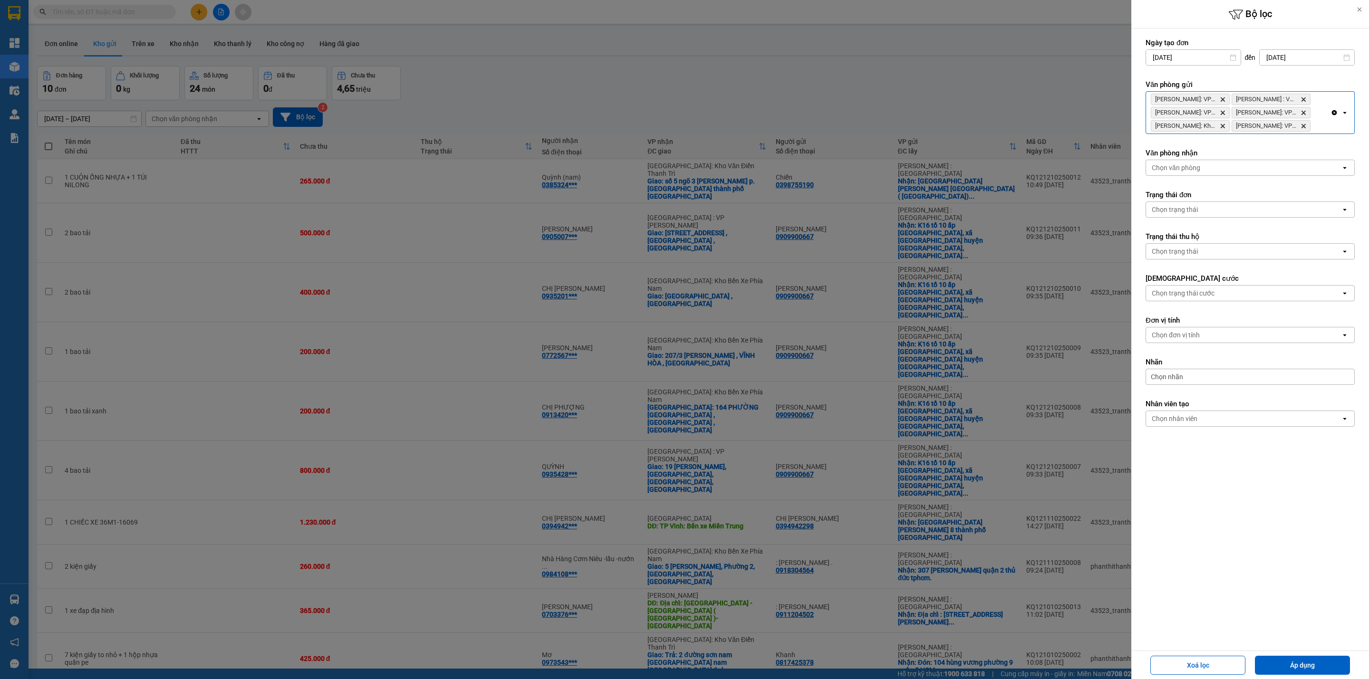
click at [1319, 125] on div "[PERSON_NAME]: VP Bình Thạnh Delete Hồ Chí [GEOGRAPHIC_DATA] : VP [GEOGRAPHIC_D…" at bounding box center [1238, 113] width 184 height 42
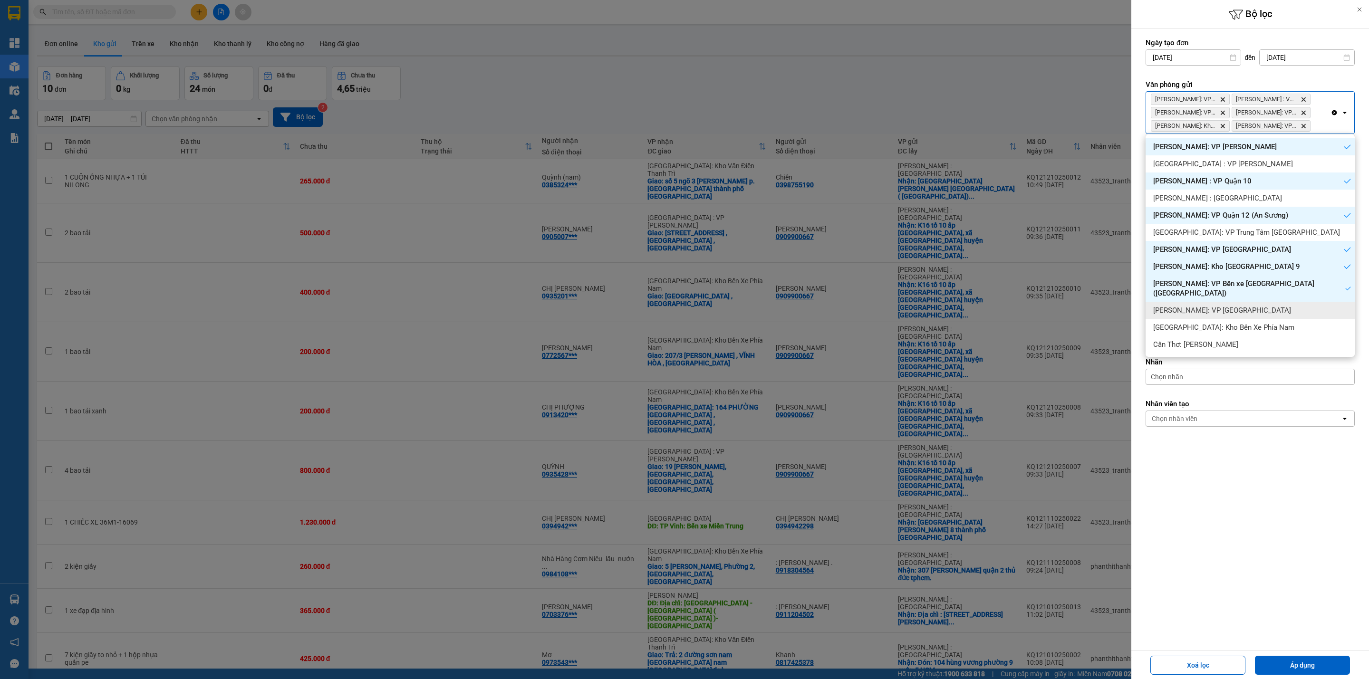
click at [1278, 302] on div "[PERSON_NAME]: VP [GEOGRAPHIC_DATA]" at bounding box center [1249, 310] width 209 height 17
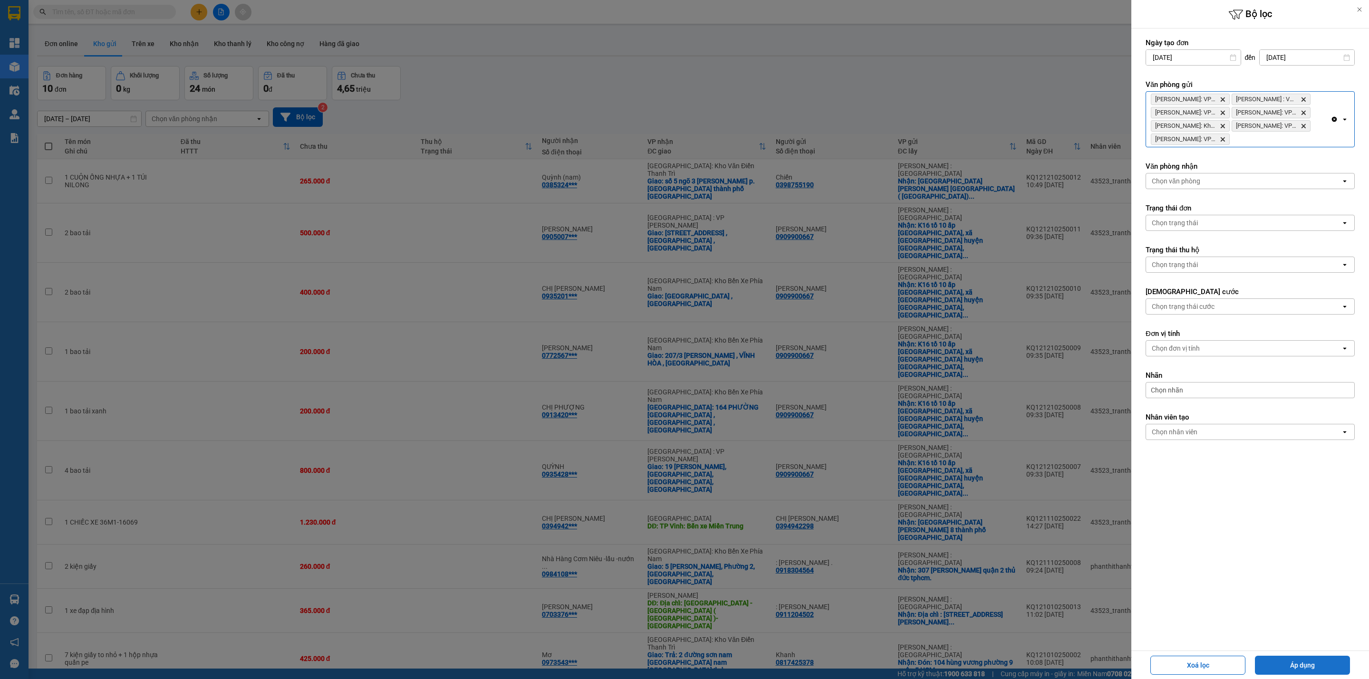
click at [1285, 663] on button "Áp dụng" at bounding box center [1302, 665] width 95 height 19
